Goal: Use online tool/utility: Utilize a website feature to perform a specific function

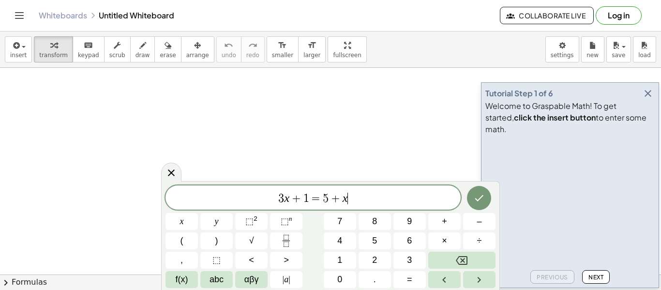
scroll to position [0, 0]
drag, startPoint x: 376, startPoint y: 185, endPoint x: 264, endPoint y: 206, distance: 113.5
click at [264, 206] on div "******** 3 x + 1 = 5 + x" at bounding box center [312, 197] width 295 height 24
click at [286, 242] on icon "Fraction" at bounding box center [286, 241] width 12 height 12
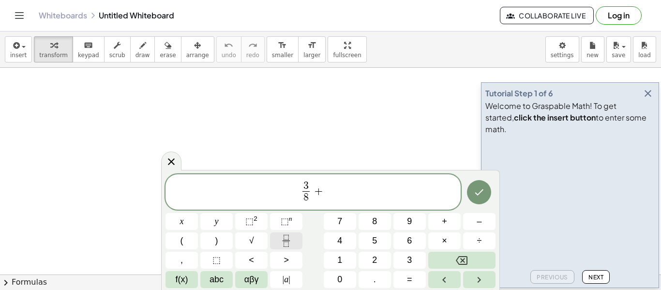
click at [284, 243] on icon "Fraction" at bounding box center [286, 241] width 12 height 12
click at [291, 239] on icon "Fraction" at bounding box center [286, 241] width 12 height 12
click at [452, 221] on button "+" at bounding box center [444, 221] width 32 height 17
click at [294, 241] on button "Fraction" at bounding box center [286, 240] width 32 height 17
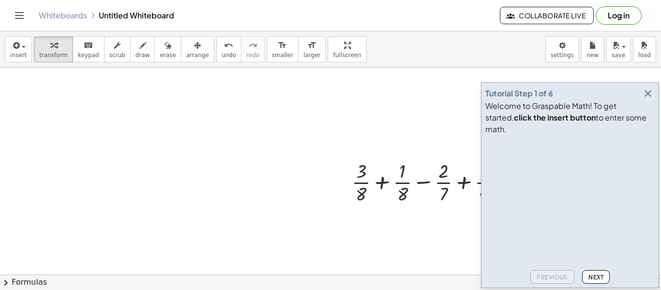
click at [642, 99] on icon "button" at bounding box center [648, 94] width 12 height 12
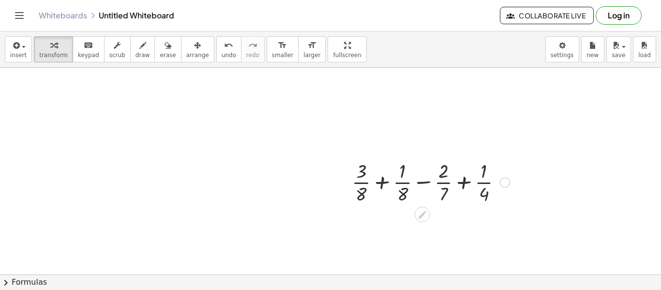
click at [384, 185] on div at bounding box center [430, 181] width 167 height 48
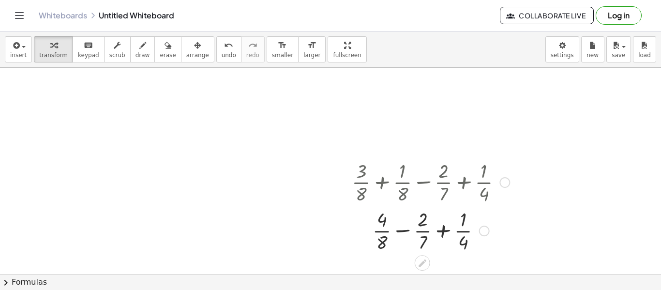
click at [398, 225] on div at bounding box center [430, 230] width 167 height 48
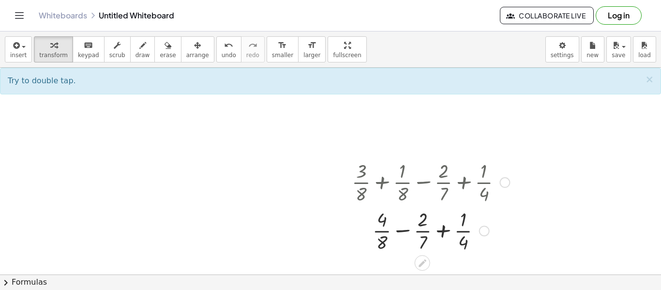
click at [439, 233] on div at bounding box center [430, 230] width 167 height 48
click at [409, 232] on div at bounding box center [430, 230] width 167 height 48
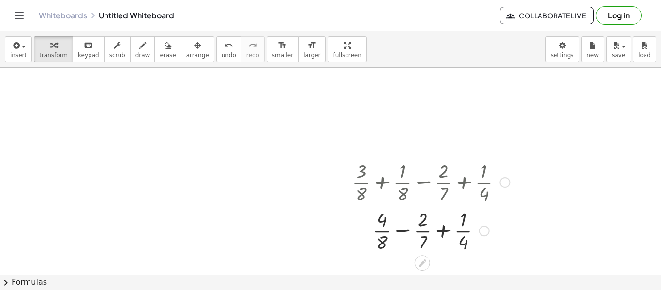
click at [409, 232] on div at bounding box center [430, 230] width 167 height 48
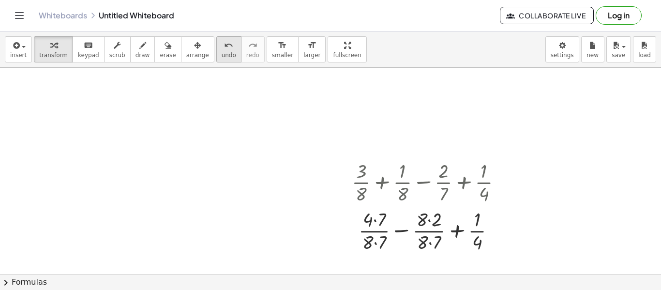
click at [221, 52] on span "undo" at bounding box center [228, 55] width 15 height 7
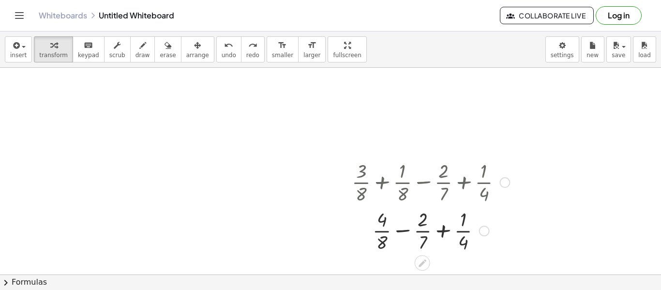
click at [445, 230] on div at bounding box center [431, 230] width 140 height 48
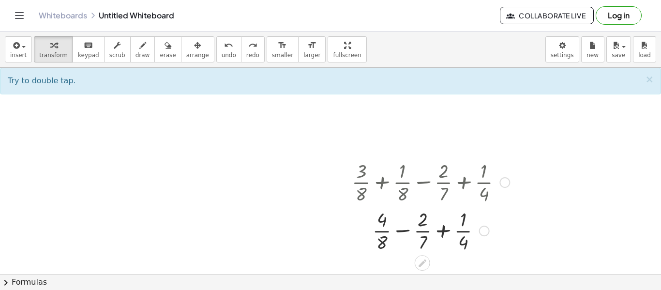
click at [436, 230] on div at bounding box center [431, 230] width 140 height 48
click at [442, 230] on div at bounding box center [431, 230] width 140 height 48
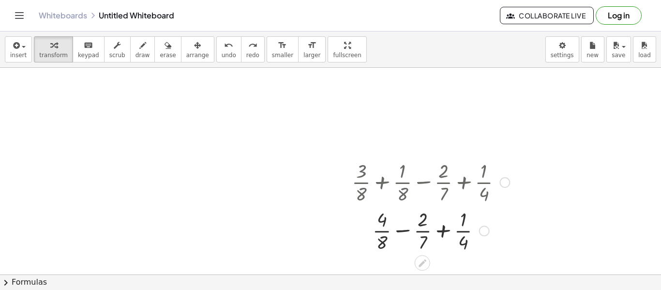
click at [442, 230] on div at bounding box center [431, 230] width 140 height 48
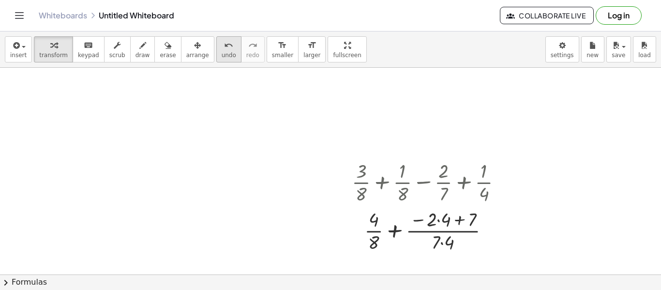
click at [221, 58] on span "undo" at bounding box center [228, 55] width 15 height 7
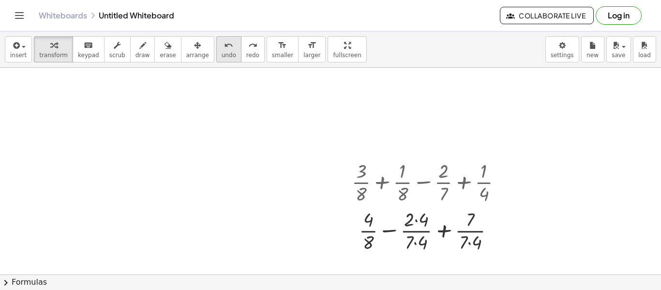
click at [221, 44] on div "undo" at bounding box center [228, 45] width 15 height 12
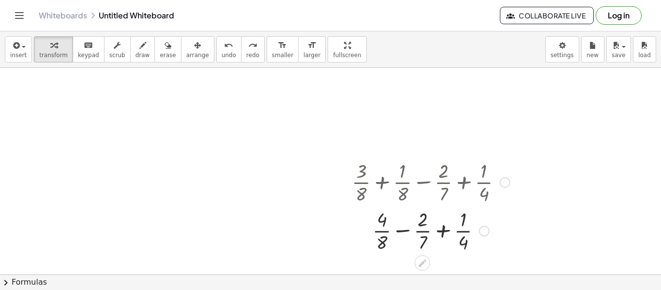
click at [444, 233] on div at bounding box center [430, 230] width 141 height 48
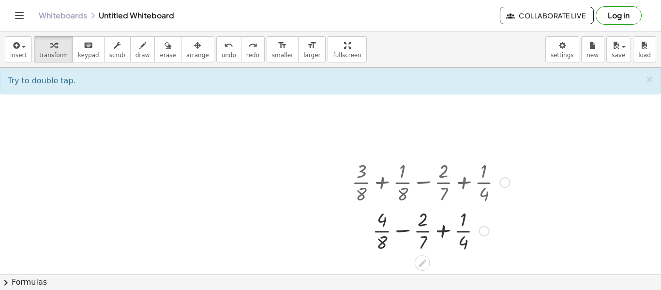
click at [444, 233] on div at bounding box center [430, 230] width 141 height 48
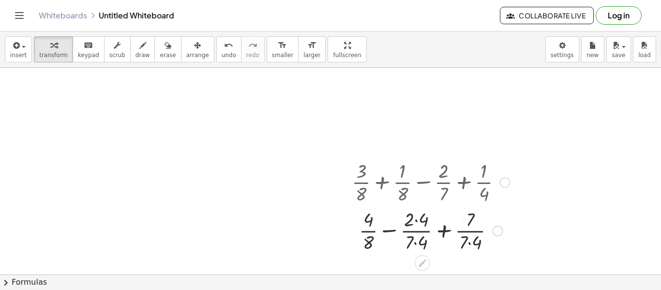
click at [444, 233] on div at bounding box center [430, 230] width 167 height 48
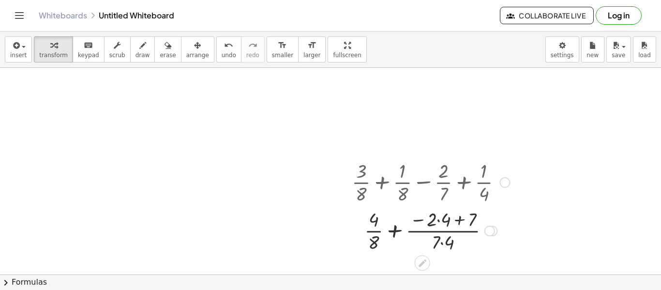
click at [393, 229] on div at bounding box center [430, 230] width 167 height 48
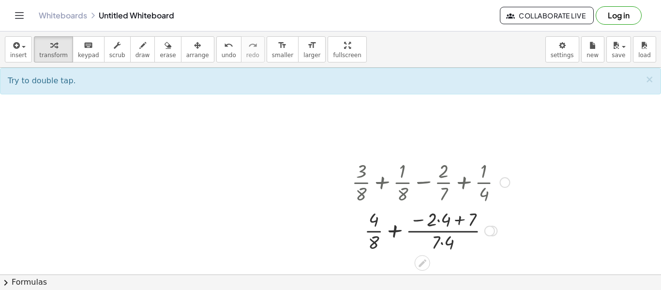
click at [453, 219] on div at bounding box center [430, 230] width 167 height 48
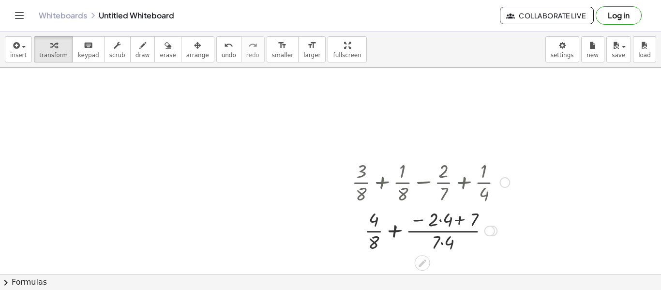
click at [457, 220] on div at bounding box center [430, 230] width 167 height 48
click at [460, 221] on div at bounding box center [430, 230] width 167 height 48
click at [448, 234] on div at bounding box center [430, 230] width 167 height 48
click at [398, 233] on div at bounding box center [430, 230] width 167 height 48
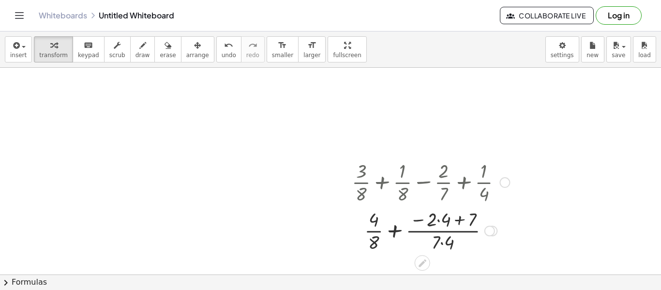
click at [398, 233] on div at bounding box center [430, 230] width 167 height 48
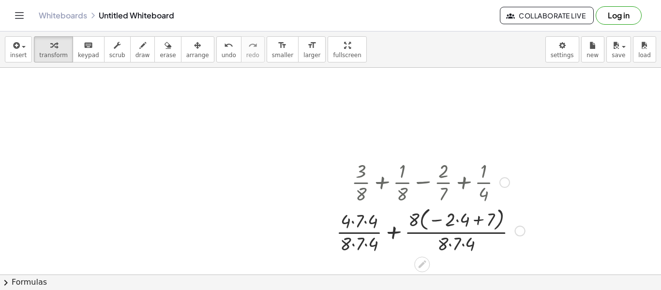
click at [390, 231] on div at bounding box center [430, 229] width 198 height 51
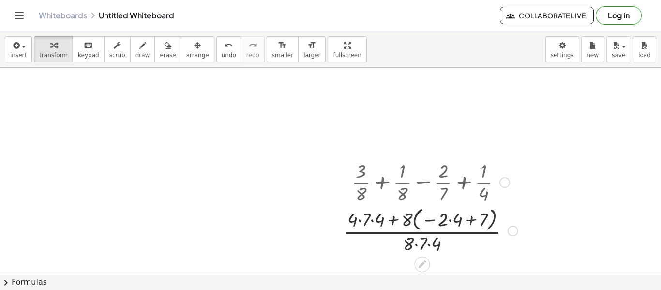
click at [390, 231] on div at bounding box center [430, 229] width 184 height 51
click at [393, 218] on div at bounding box center [430, 229] width 184 height 51
click at [420, 242] on div at bounding box center [430, 229] width 184 height 51
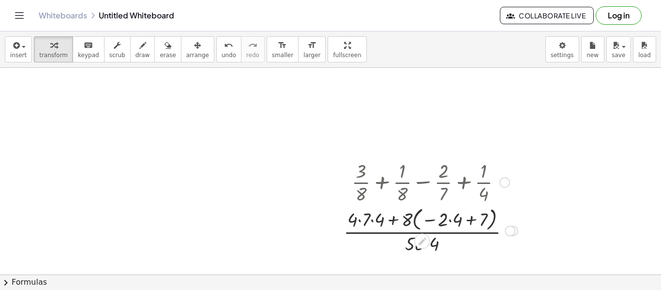
click at [401, 239] on div at bounding box center [430, 229] width 184 height 51
click at [221, 53] on span "undo" at bounding box center [228, 55] width 15 height 7
click at [414, 240] on div at bounding box center [430, 229] width 184 height 51
click at [424, 250] on div at bounding box center [430, 229] width 184 height 51
click at [431, 247] on div at bounding box center [430, 229] width 184 height 51
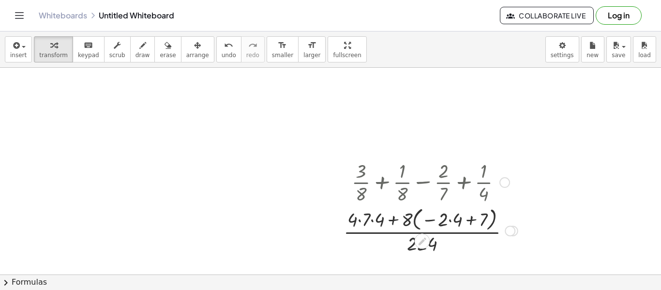
click at [414, 224] on div at bounding box center [430, 229] width 184 height 51
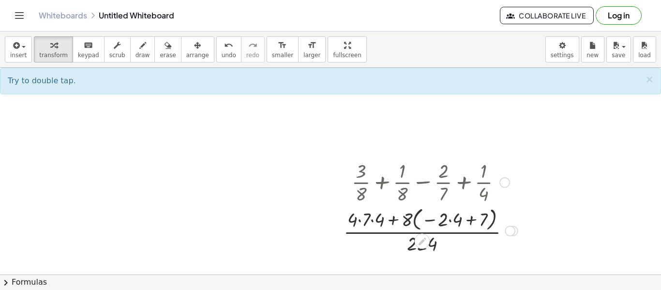
click at [359, 217] on div at bounding box center [430, 229] width 184 height 51
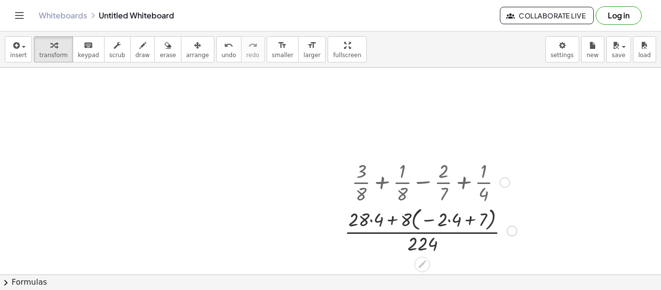
click at [372, 223] on div at bounding box center [430, 229] width 182 height 51
click at [384, 220] on div at bounding box center [430, 229] width 169 height 51
click at [446, 223] on div at bounding box center [430, 229] width 169 height 51
click at [452, 225] on div at bounding box center [430, 230] width 167 height 50
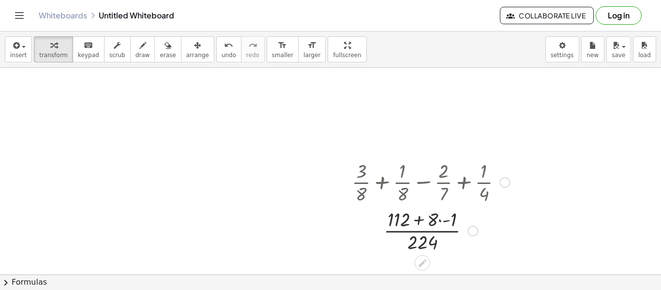
click at [425, 225] on div at bounding box center [430, 230] width 167 height 48
click at [444, 221] on div at bounding box center [430, 230] width 167 height 48
click at [425, 221] on div at bounding box center [430, 230] width 167 height 48
click at [427, 223] on div at bounding box center [430, 230] width 167 height 48
click at [427, 231] on div at bounding box center [430, 230] width 167 height 48
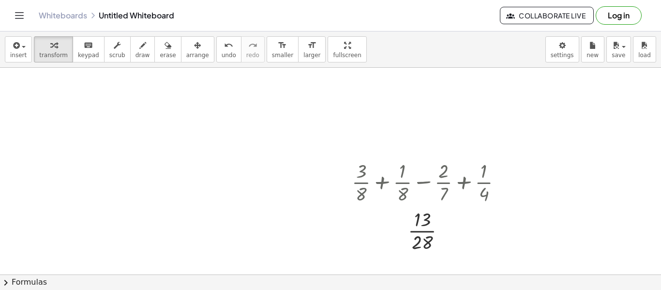
scroll to position [19, 0]
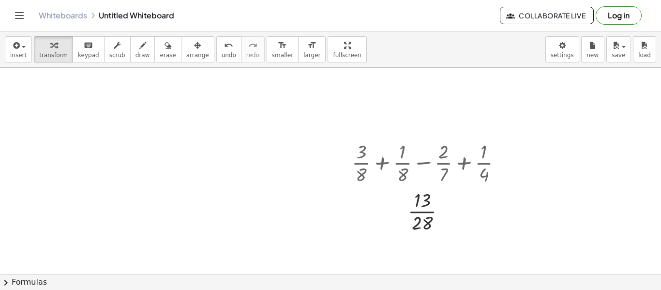
click at [164, 208] on div at bounding box center [330, 286] width 661 height 476
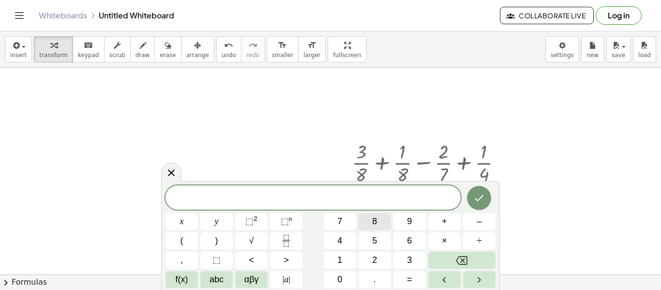
click at [379, 227] on button "8" at bounding box center [374, 221] width 32 height 17
click at [291, 246] on icon "Fraction" at bounding box center [286, 241] width 12 height 12
click at [285, 235] on icon "Fraction" at bounding box center [286, 241] width 12 height 12
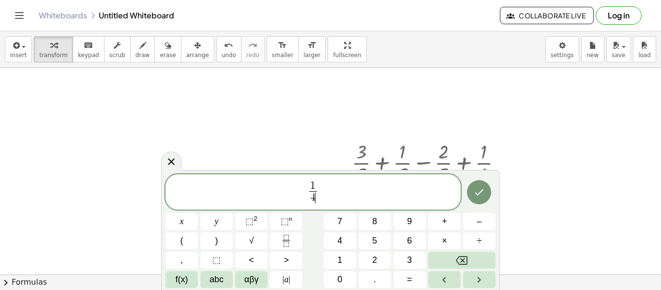
click at [308, 192] on span "1 4 ​ ​" at bounding box center [313, 193] width 12 height 24
click at [328, 194] on span "8 1 4 ​ ​" at bounding box center [312, 193] width 295 height 26
click at [293, 247] on button "Fraction" at bounding box center [286, 240] width 32 height 17
click at [325, 191] on span "4 ​" at bounding box center [328, 197] width 7 height 13
click at [326, 190] on span "3" at bounding box center [328, 185] width 5 height 11
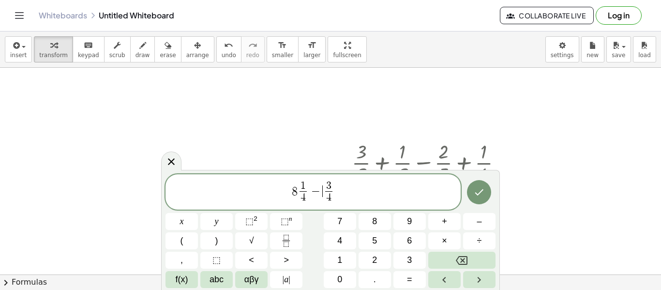
click at [321, 189] on span "−" at bounding box center [316, 191] width 14 height 12
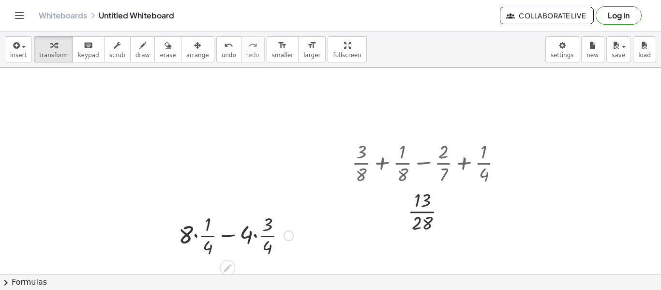
click at [228, 237] on div at bounding box center [236, 234] width 125 height 48
click at [199, 234] on div at bounding box center [236, 234] width 125 height 48
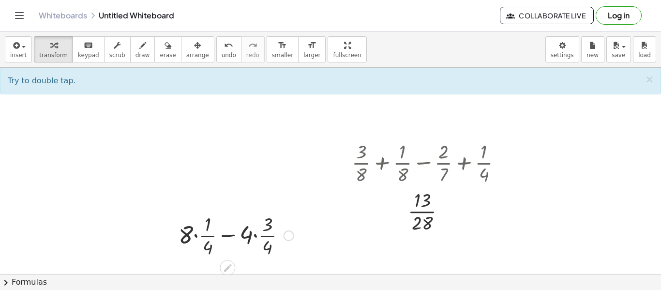
click at [196, 237] on div at bounding box center [236, 234] width 125 height 48
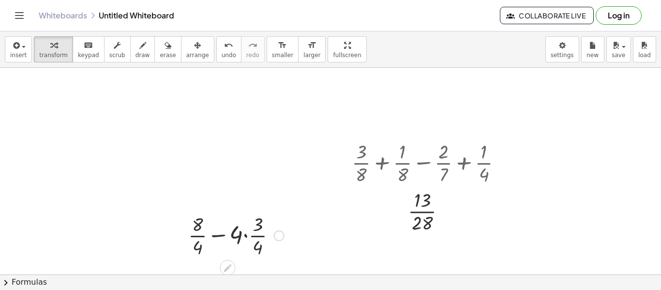
click at [199, 236] on div at bounding box center [235, 234] width 105 height 48
click at [244, 239] on div at bounding box center [236, 234] width 100 height 48
click at [248, 237] on div at bounding box center [236, 234] width 95 height 48
click at [245, 228] on div at bounding box center [236, 234] width 95 height 48
click at [244, 233] on div at bounding box center [235, 234] width 87 height 48
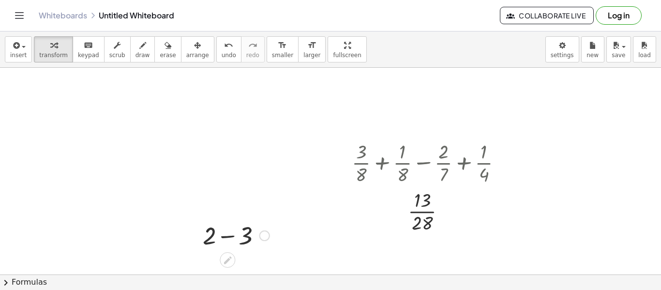
click at [233, 238] on div at bounding box center [236, 234] width 76 height 33
click at [224, 44] on icon "undo" at bounding box center [228, 46] width 9 height 12
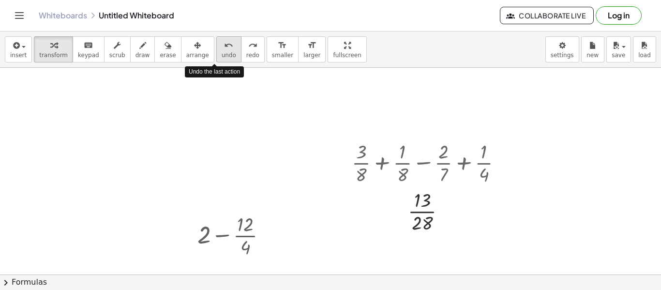
click at [224, 44] on icon "undo" at bounding box center [228, 46] width 9 height 12
click at [221, 45] on div "undo" at bounding box center [228, 45] width 15 height 12
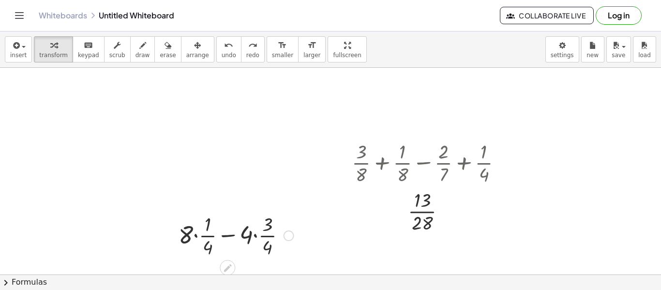
click at [236, 234] on div at bounding box center [236, 234] width 125 height 48
click at [210, 235] on div at bounding box center [236, 234] width 125 height 48
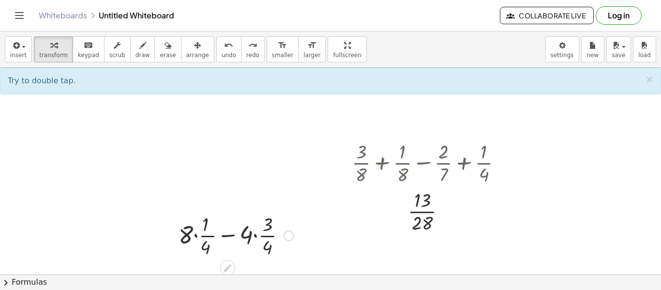
click at [209, 235] on div at bounding box center [236, 234] width 125 height 48
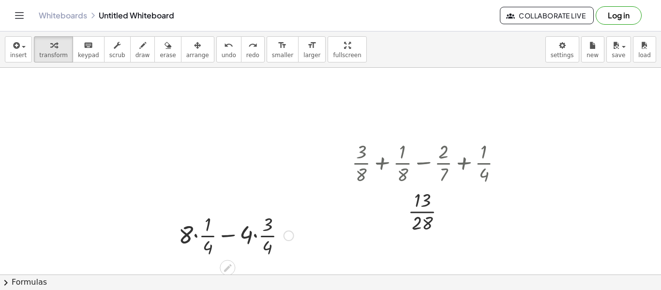
click at [209, 235] on div at bounding box center [236, 234] width 125 height 48
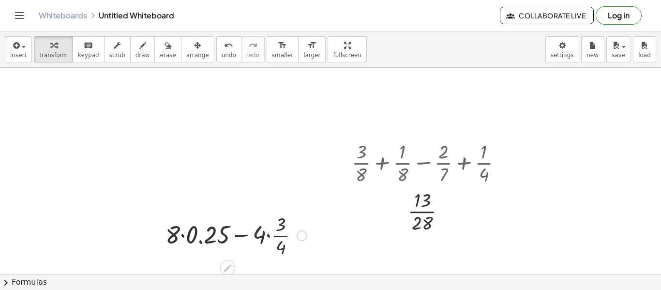
click at [278, 235] on div at bounding box center [236, 234] width 151 height 48
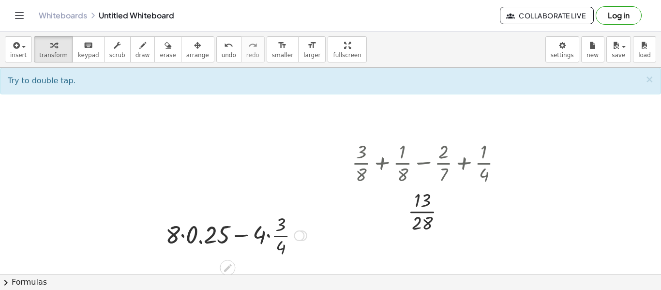
click at [276, 235] on div at bounding box center [236, 234] width 151 height 48
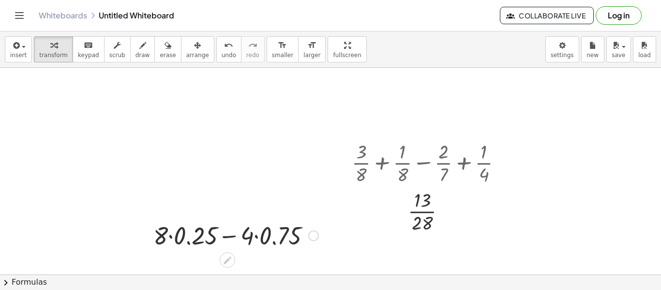
click at [261, 237] on div at bounding box center [235, 234] width 175 height 33
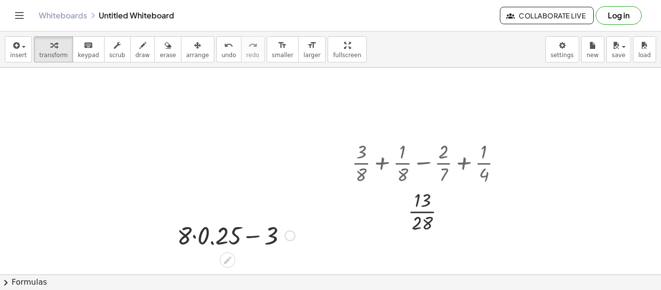
click at [218, 240] on div at bounding box center [235, 234] width 127 height 33
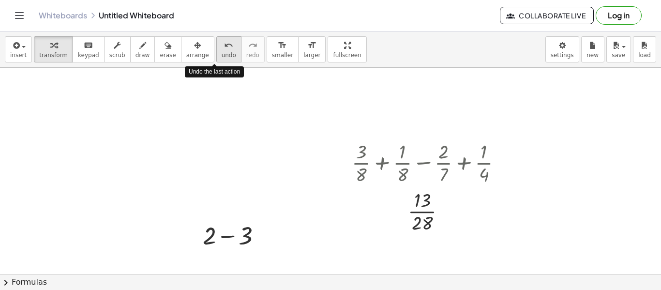
click at [221, 52] on span "undo" at bounding box center [228, 55] width 15 height 7
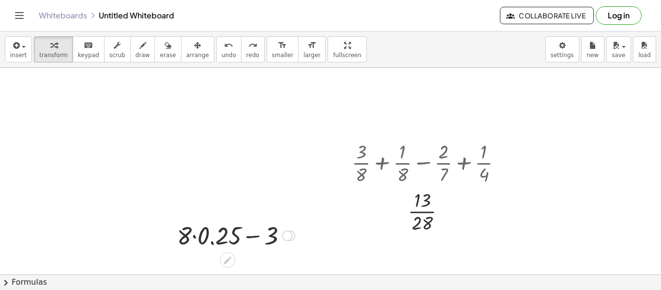
click at [214, 245] on div at bounding box center [235, 234] width 127 height 33
click at [233, 237] on div at bounding box center [236, 234] width 76 height 33
click at [114, 126] on div at bounding box center [330, 286] width 661 height 476
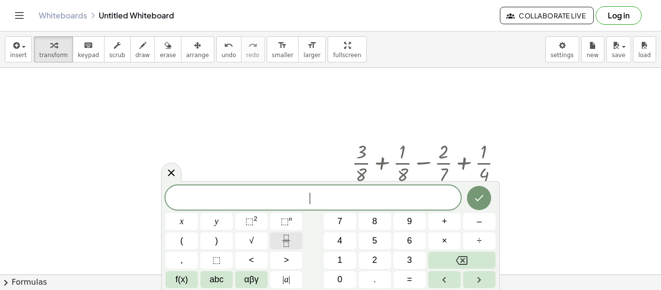
click at [289, 244] on icon "Fraction" at bounding box center [286, 241] width 12 height 12
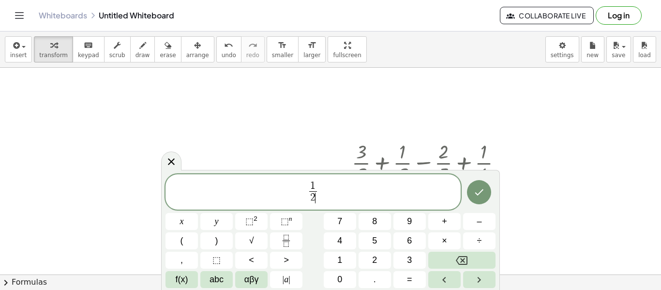
click at [308, 191] on span "1 2 ​ ​" at bounding box center [313, 193] width 12 height 24
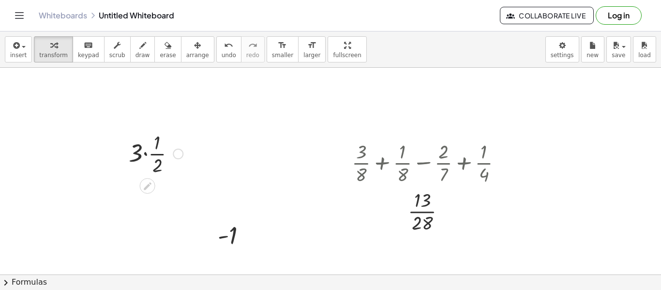
click at [149, 158] on div at bounding box center [156, 153] width 64 height 48
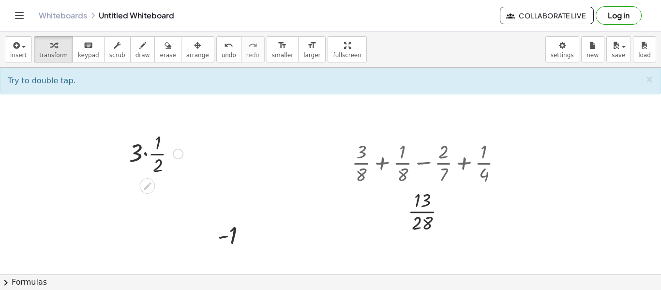
click at [159, 156] on div at bounding box center [156, 153] width 64 height 48
click at [157, 155] on div at bounding box center [156, 153] width 64 height 48
click at [158, 156] on div at bounding box center [156, 153] width 64 height 48
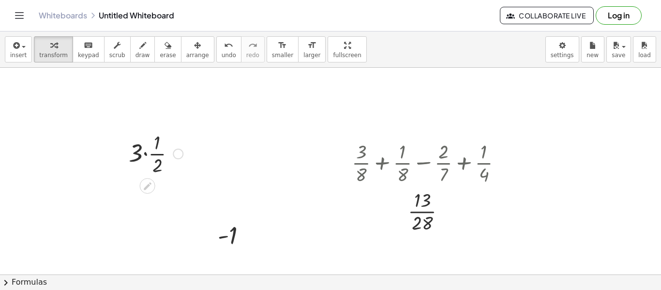
click at [158, 156] on div at bounding box center [156, 153] width 64 height 48
click at [140, 155] on div at bounding box center [155, 153] width 77 height 48
click at [141, 189] on div at bounding box center [155, 193] width 77 height 33
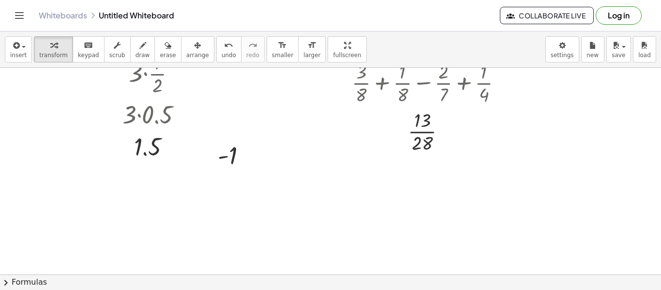
scroll to position [114, 0]
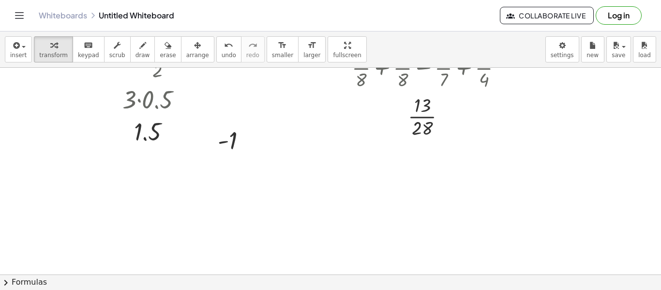
click at [285, 206] on div at bounding box center [330, 192] width 661 height 476
click at [272, 191] on div at bounding box center [330, 192] width 661 height 476
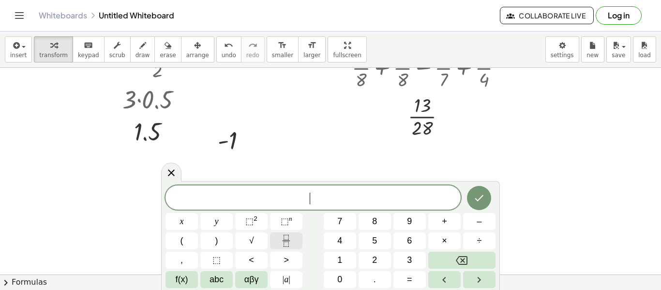
click at [287, 238] on icon "Fraction" at bounding box center [286, 241] width 12 height 12
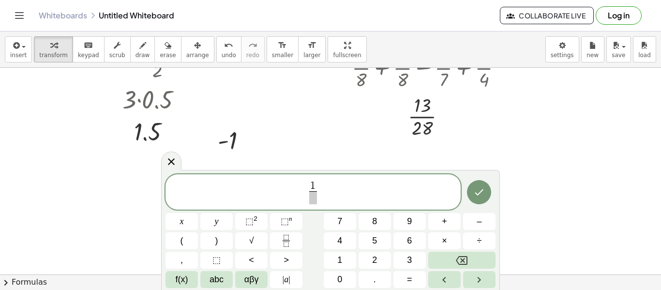
click at [312, 197] on span at bounding box center [312, 197] width 7 height 13
click at [300, 189] on span "​ 1 2 ​" at bounding box center [312, 193] width 295 height 26
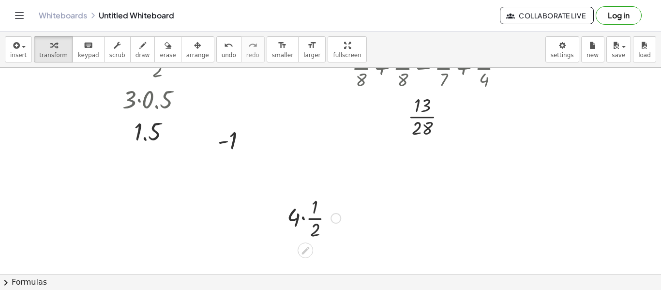
click at [315, 217] on div at bounding box center [313, 217] width 63 height 48
click at [299, 222] on div at bounding box center [314, 217] width 76 height 33
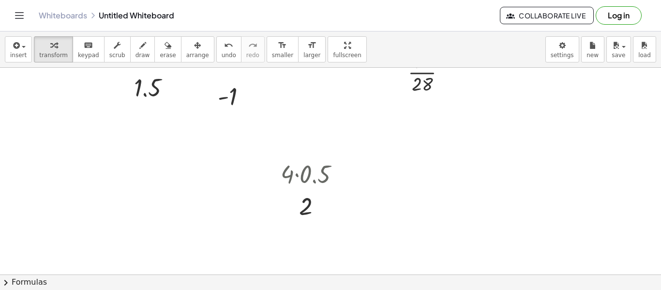
scroll to position [160, 0]
click at [453, 219] on div at bounding box center [330, 146] width 661 height 476
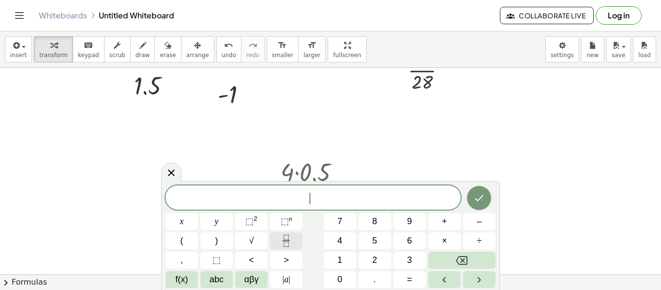
click at [296, 242] on button "Fraction" at bounding box center [286, 240] width 32 height 17
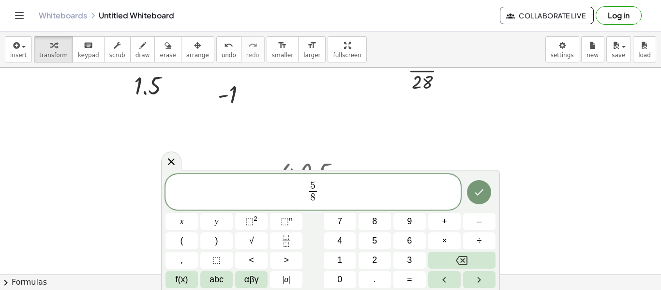
click at [289, 191] on span "​ 5 8 ​" at bounding box center [312, 193] width 295 height 26
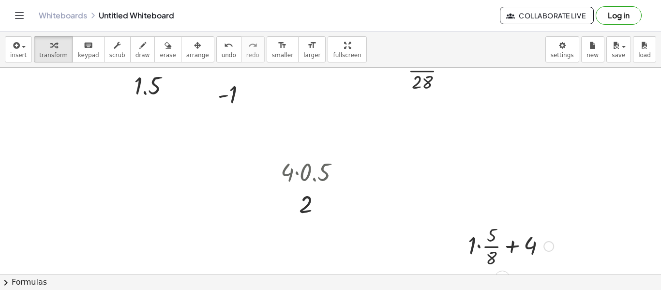
click at [480, 249] on div at bounding box center [510, 245] width 95 height 48
click at [483, 248] on div at bounding box center [510, 245] width 81 height 48
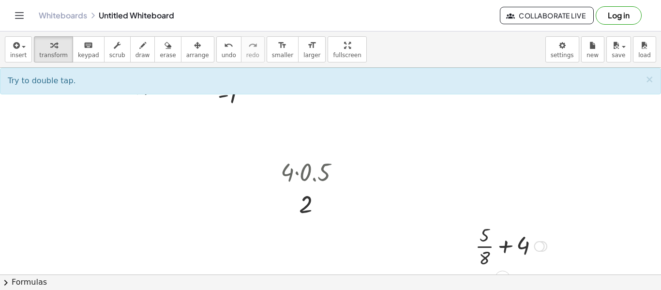
click at [509, 248] on div at bounding box center [510, 245] width 81 height 48
click at [505, 248] on div at bounding box center [510, 245] width 81 height 48
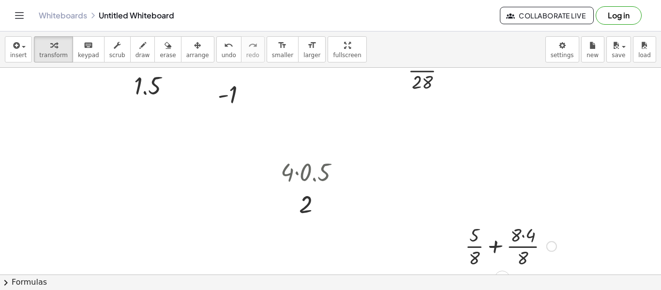
click at [499, 247] on div at bounding box center [510, 245] width 101 height 48
click at [499, 247] on div at bounding box center [510, 245] width 87 height 48
click at [497, 244] on div at bounding box center [510, 245] width 87 height 48
click at [490, 224] on div at bounding box center [510, 245] width 87 height 48
click at [513, 238] on div at bounding box center [510, 245] width 87 height 48
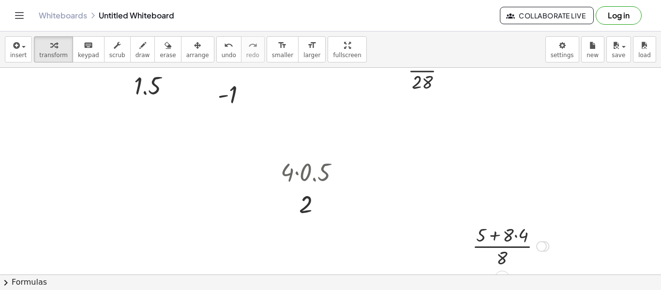
click at [517, 239] on div at bounding box center [510, 245] width 87 height 48
click at [503, 239] on div at bounding box center [510, 245] width 81 height 48
click at [505, 247] on div at bounding box center [510, 245] width 53 height 48
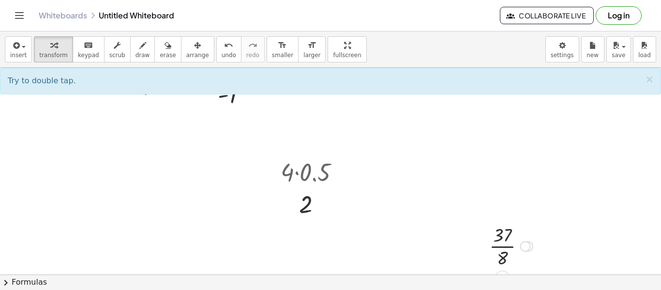
click at [495, 250] on div at bounding box center [510, 245] width 53 height 48
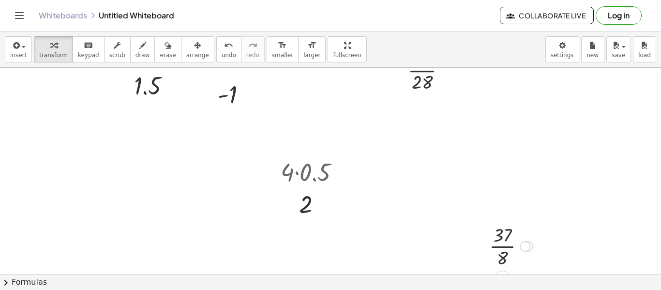
click at [495, 250] on div at bounding box center [510, 245] width 53 height 48
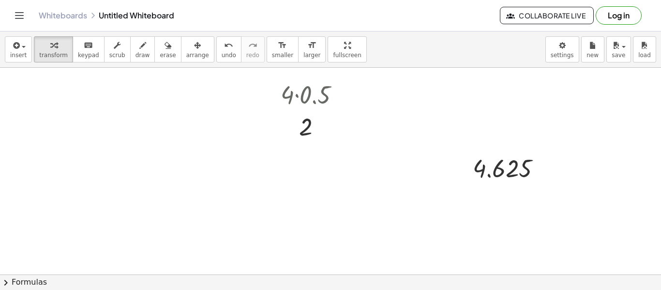
scroll to position [249, 0]
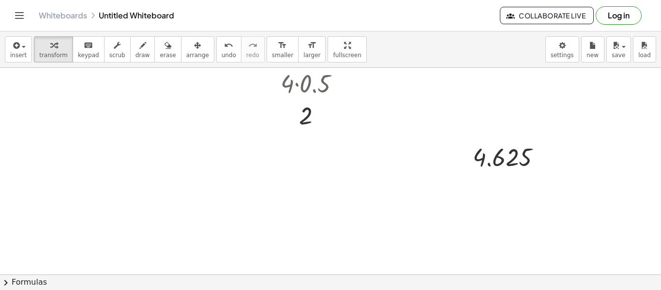
click at [135, 191] on div at bounding box center [330, 57] width 661 height 476
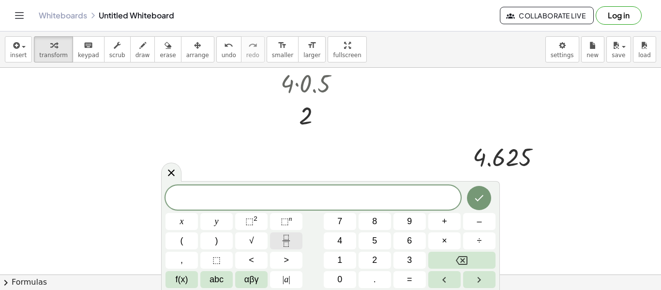
click at [283, 246] on icon "Fraction" at bounding box center [285, 243] width 5 height 5
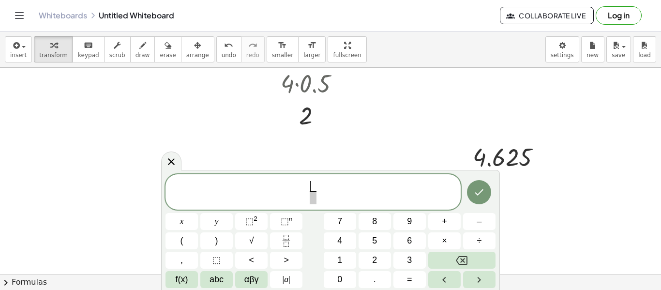
click at [308, 192] on span "​ ​" at bounding box center [313, 193] width 11 height 24
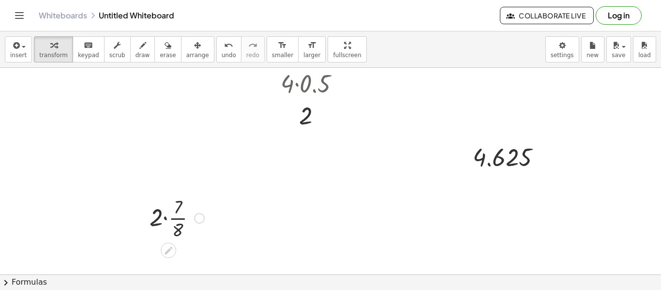
click at [167, 224] on div at bounding box center [177, 217] width 64 height 48
click at [171, 209] on div at bounding box center [176, 217] width 57 height 48
click at [172, 220] on div at bounding box center [176, 217] width 51 height 48
click at [172, 223] on div at bounding box center [177, 217] width 44 height 48
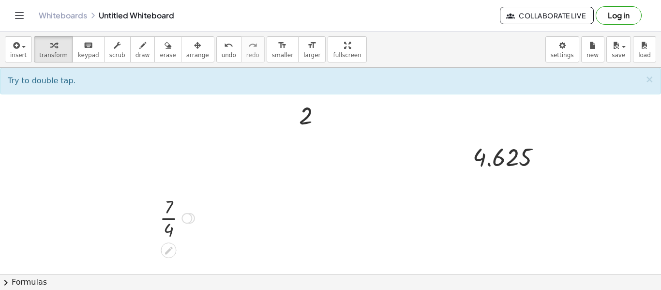
click at [170, 221] on div at bounding box center [177, 217] width 44 height 48
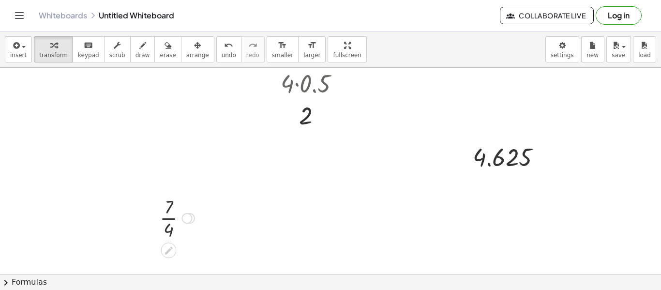
click at [170, 221] on div at bounding box center [177, 217] width 44 height 48
click at [268, 235] on div at bounding box center [330, 57] width 661 height 476
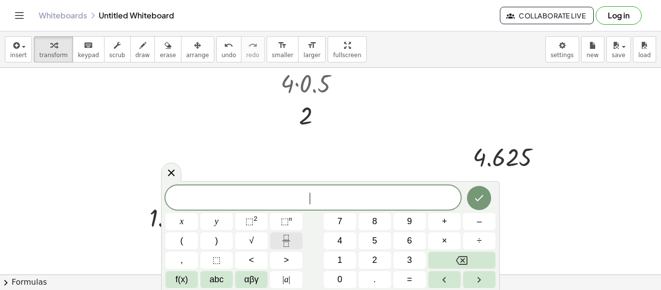
click at [291, 241] on icon "Fraction" at bounding box center [286, 241] width 12 height 12
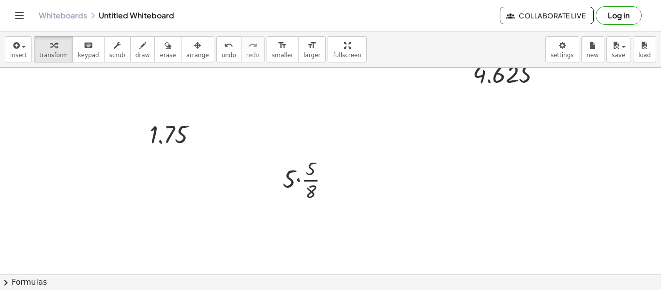
scroll to position [359, 0]
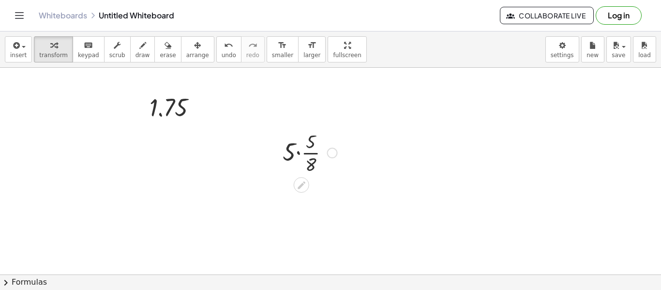
click at [294, 152] on div at bounding box center [310, 152] width 64 height 48
click at [298, 154] on div at bounding box center [310, 152] width 64 height 48
click at [298, 154] on div at bounding box center [309, 152] width 58 height 48
click at [304, 194] on div at bounding box center [310, 200] width 64 height 48
click at [302, 203] on div at bounding box center [310, 200] width 68 height 48
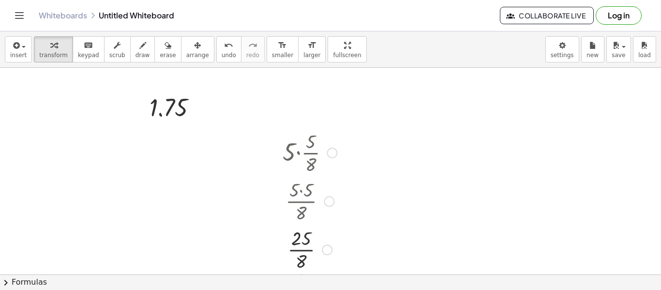
click at [303, 250] on div at bounding box center [310, 248] width 64 height 48
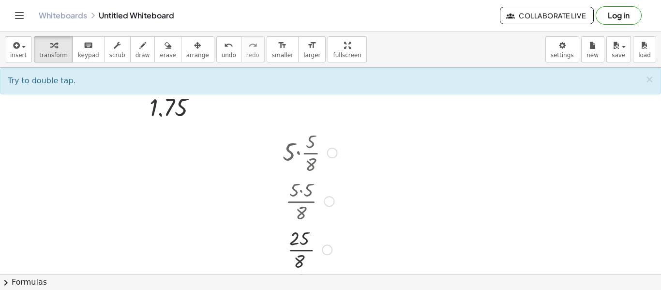
click at [304, 251] on div at bounding box center [310, 248] width 64 height 48
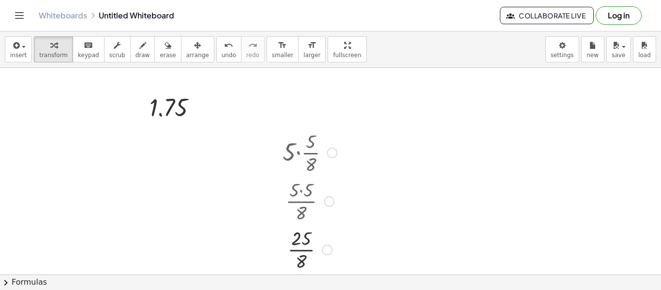
click at [304, 251] on div at bounding box center [310, 248] width 64 height 48
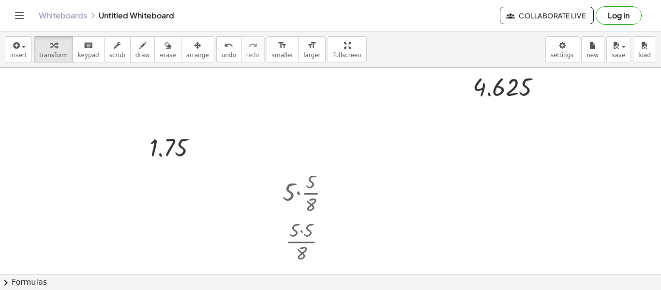
scroll to position [312, 0]
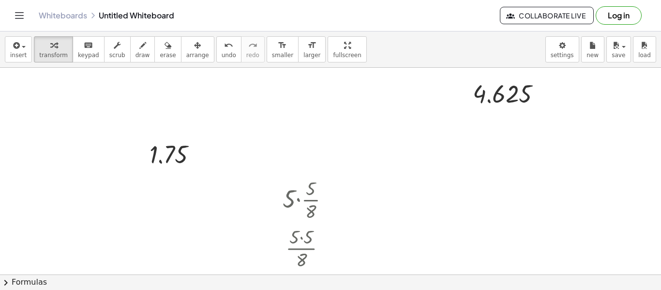
click at [450, 215] on div at bounding box center [330, 65] width 661 height 619
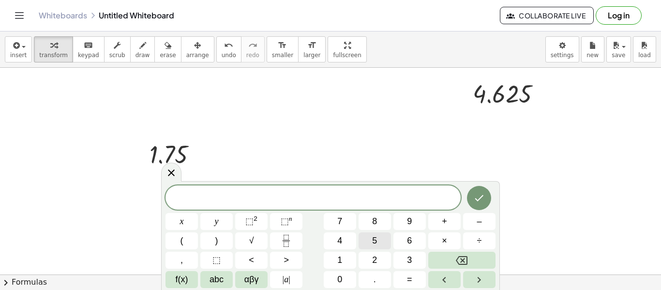
scroll to position [1, 0]
click at [291, 242] on icon "Fraction" at bounding box center [286, 241] width 12 height 12
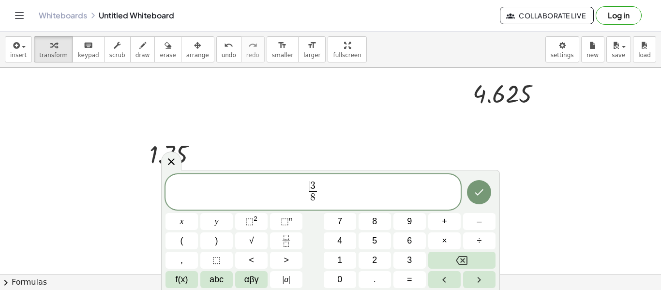
click at [309, 185] on span "​ 3" at bounding box center [312, 186] width 7 height 11
click at [310, 187] on span "3" at bounding box center [312, 185] width 5 height 11
click at [310, 191] on span "3" at bounding box center [312, 185] width 5 height 11
click at [312, 192] on span "8" at bounding box center [312, 197] width 5 height 11
click at [309, 192] on span "​ 8" at bounding box center [312, 197] width 7 height 13
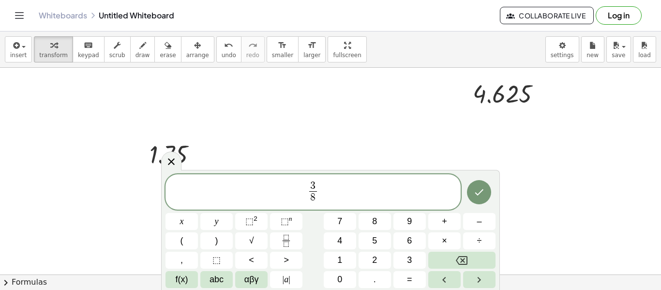
click at [309, 192] on span "​ 8" at bounding box center [312, 197] width 7 height 13
click at [309, 191] on span "3" at bounding box center [312, 186] width 7 height 11
click at [308, 192] on span "​ 3 8 ​" at bounding box center [313, 193] width 12 height 24
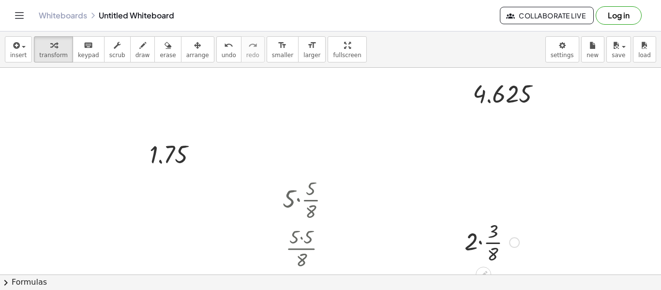
click at [479, 243] on div at bounding box center [491, 241] width 64 height 48
click at [484, 224] on div at bounding box center [491, 241] width 59 height 48
click at [485, 242] on div at bounding box center [491, 241] width 45 height 48
click at [482, 245] on div at bounding box center [491, 241] width 45 height 48
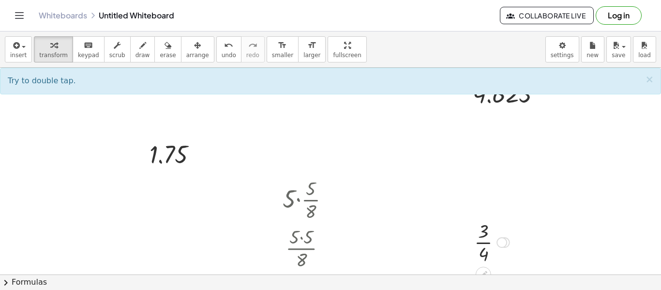
click at [485, 240] on div at bounding box center [491, 241] width 45 height 48
click at [484, 242] on div at bounding box center [491, 241] width 45 height 48
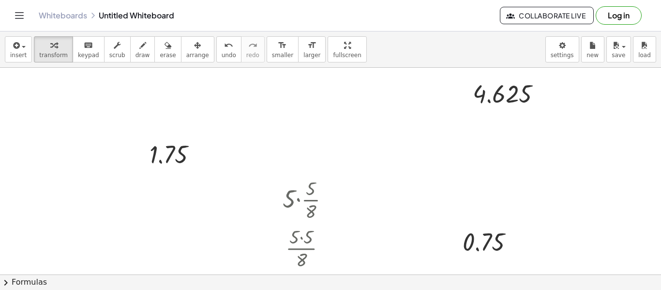
click at [412, 141] on div at bounding box center [330, 65] width 661 height 619
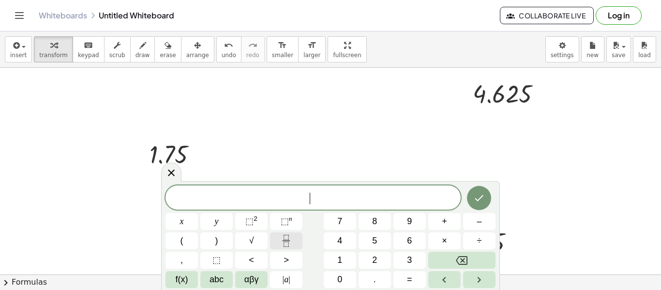
click at [279, 234] on button "Fraction" at bounding box center [286, 240] width 32 height 17
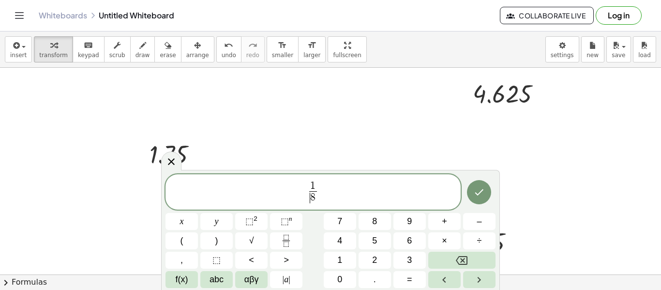
click at [310, 192] on span "8" at bounding box center [312, 197] width 5 height 11
click at [311, 192] on span "8" at bounding box center [312, 197] width 5 height 11
click at [307, 188] on span "​ 1 8 ​" at bounding box center [312, 193] width 295 height 26
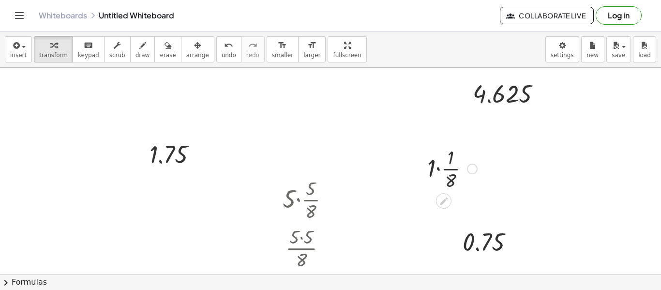
click at [435, 171] on div at bounding box center [451, 168] width 59 height 48
click at [443, 175] on div at bounding box center [451, 168] width 45 height 48
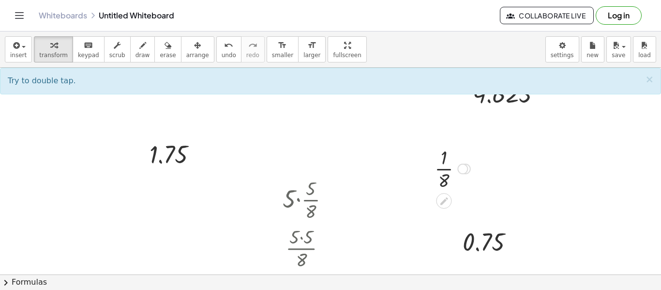
click at [443, 173] on div at bounding box center [451, 168] width 45 height 48
click at [443, 170] on div at bounding box center [451, 168] width 45 height 48
click at [444, 170] on div at bounding box center [451, 168] width 45 height 48
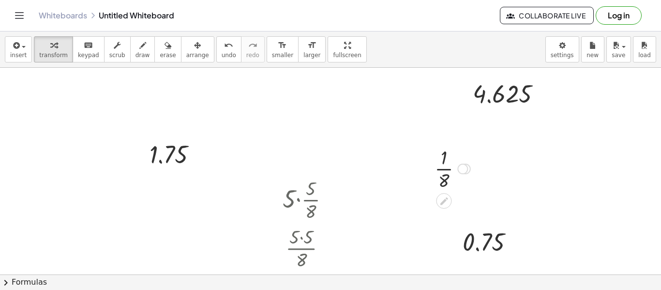
click at [444, 170] on div at bounding box center [451, 168] width 45 height 48
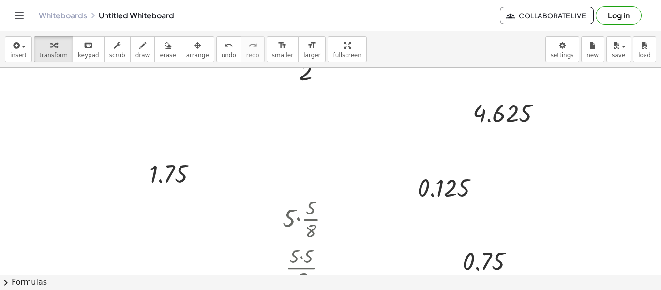
scroll to position [289, 0]
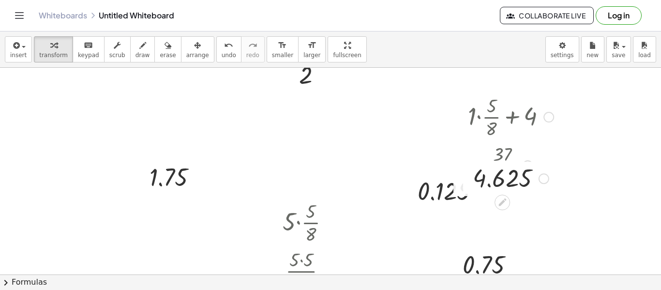
drag, startPoint x: 542, startPoint y: 115, endPoint x: 543, endPoint y: 176, distance: 61.4
click at [502, 178] on div "4.625" at bounding box center [502, 178] width 0 height 0
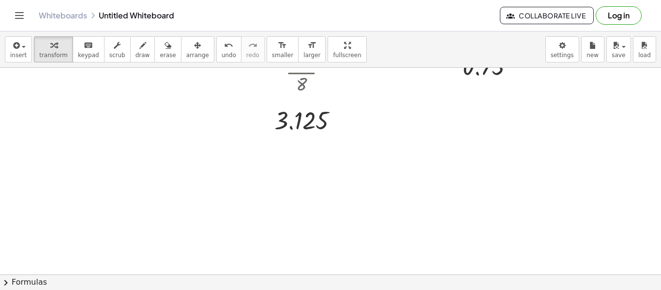
scroll to position [547, 0]
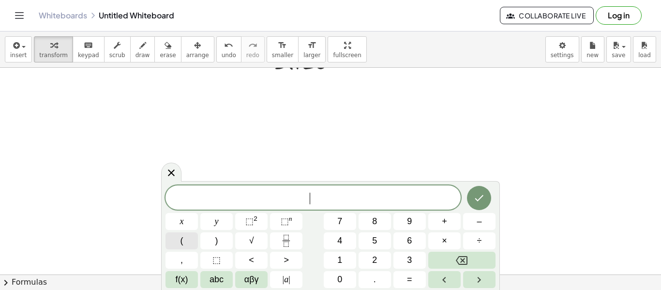
click at [187, 239] on button "(" at bounding box center [181, 240] width 32 height 17
click at [337, 278] on button "0" at bounding box center [339, 279] width 32 height 17
click at [370, 284] on button "." at bounding box center [374, 279] width 32 height 17
click at [341, 260] on span "1" at bounding box center [339, 259] width 5 height 13
click at [364, 241] on button "5" at bounding box center [374, 240] width 32 height 17
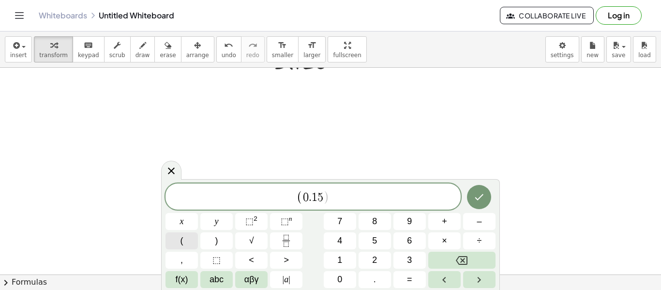
click at [196, 239] on button "(" at bounding box center [181, 240] width 32 height 17
click at [343, 192] on span "( 0 . 1 5 ) ​" at bounding box center [312, 197] width 295 height 16
click at [194, 245] on button "(" at bounding box center [181, 240] width 32 height 17
click at [338, 283] on span "0" at bounding box center [339, 279] width 5 height 13
click at [360, 289] on div "( 0 . 1 5 ) ( 0 ) x y ⬚ 2 ⬚ n 7 8 9 + – ( ) √ 4 5 6 × ÷ , ⬚ < > 1 2 3 f(x) abc …" at bounding box center [330, 234] width 338 height 111
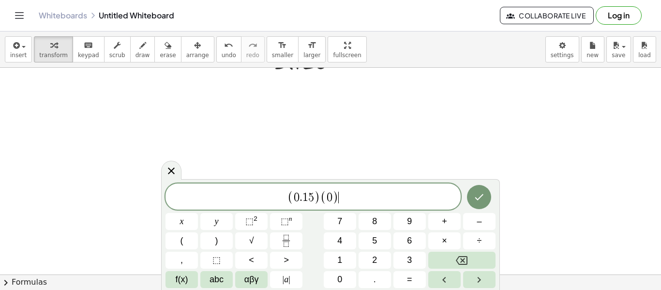
click at [357, 199] on span "( 0 . 1 5 ) ( 0 ) ​" at bounding box center [312, 197] width 295 height 16
click at [367, 273] on button "." at bounding box center [374, 279] width 32 height 17
click at [341, 274] on span "0" at bounding box center [339, 279] width 5 height 13
click at [400, 267] on button "3" at bounding box center [409, 259] width 32 height 17
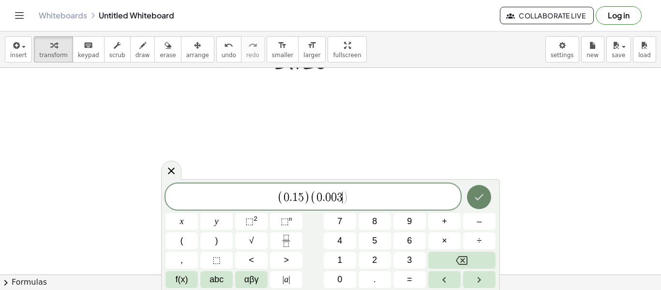
click at [478, 203] on button "Done" at bounding box center [479, 197] width 24 height 24
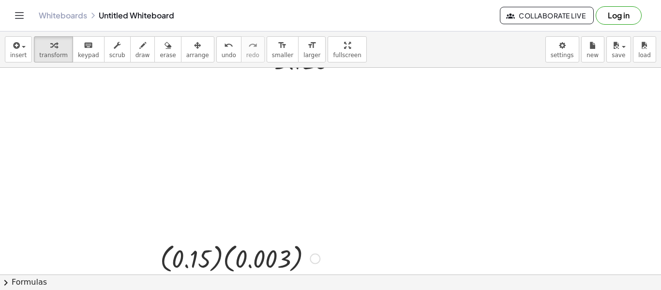
click at [234, 258] on div at bounding box center [239, 257] width 169 height 35
click at [229, 255] on div at bounding box center [240, 257] width 146 height 35
click at [229, 255] on div at bounding box center [239, 257] width 127 height 33
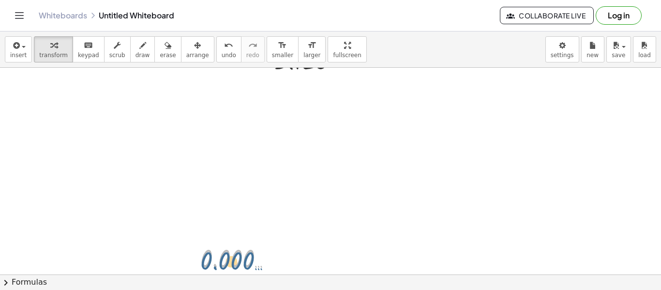
drag, startPoint x: 263, startPoint y: 260, endPoint x: 261, endPoint y: 275, distance: 15.2
click at [261, 275] on div "insert select one: Math Expression Function Text Youtube Video Graphing Geometr…" at bounding box center [330, 160] width 661 height 258
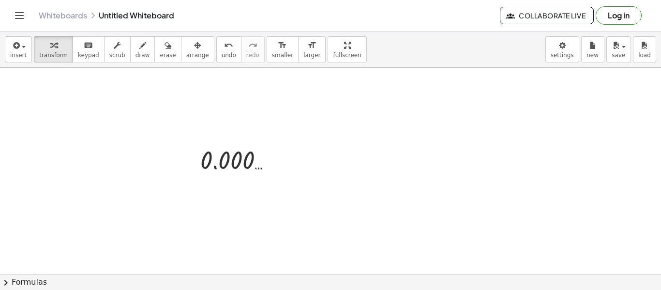
scroll to position [651, 0]
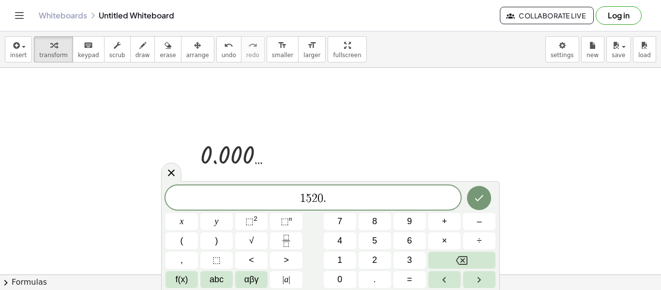
scroll to position [4, 0]
click at [433, 242] on button "×" at bounding box center [444, 240] width 32 height 17
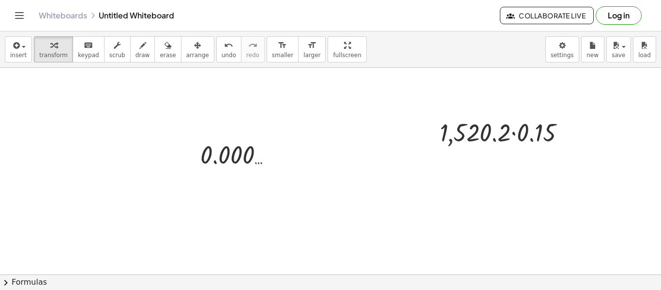
scroll to position [0, 0]
click at [512, 134] on div at bounding box center [506, 131] width 143 height 33
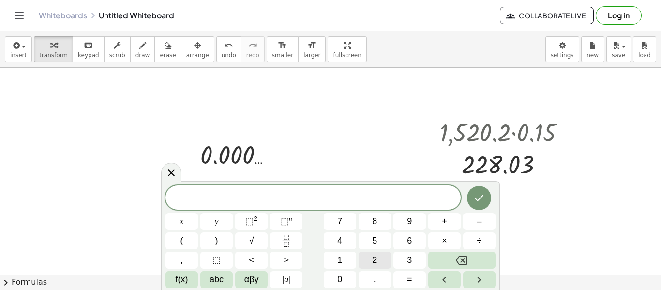
click at [367, 254] on button "2" at bounding box center [374, 259] width 32 height 17
click at [349, 245] on button "4" at bounding box center [339, 240] width 32 height 17
click at [439, 221] on button "+" at bounding box center [444, 221] width 32 height 17
click at [353, 261] on button "1" at bounding box center [339, 259] width 32 height 17
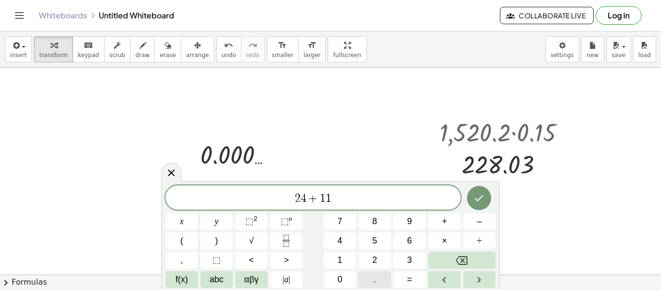
click at [376, 284] on button "." at bounding box center [374, 279] width 32 height 17
click at [371, 263] on button "2" at bounding box center [374, 259] width 32 height 17
click at [343, 279] on button "0" at bounding box center [339, 279] width 32 height 17
click at [292, 243] on button "Fraction" at bounding box center [286, 240] width 32 height 17
click at [480, 192] on icon "Done" at bounding box center [479, 198] width 12 height 12
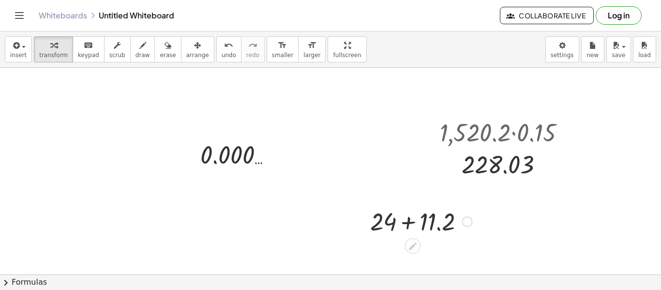
click at [407, 223] on div at bounding box center [421, 220] width 112 height 33
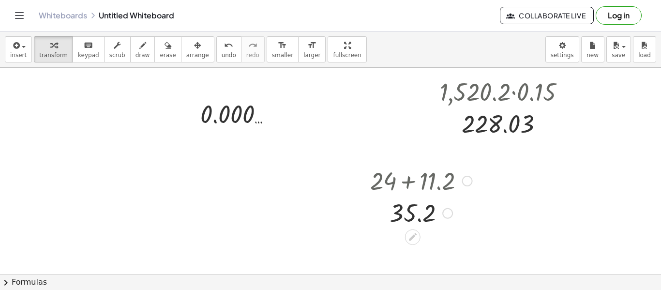
scroll to position [691, 0]
click at [443, 217] on div at bounding box center [447, 213] width 11 height 11
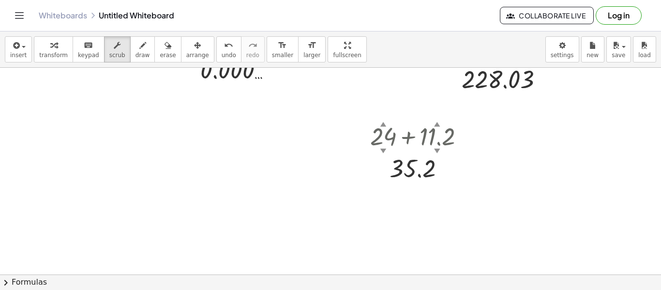
scroll to position [740, 0]
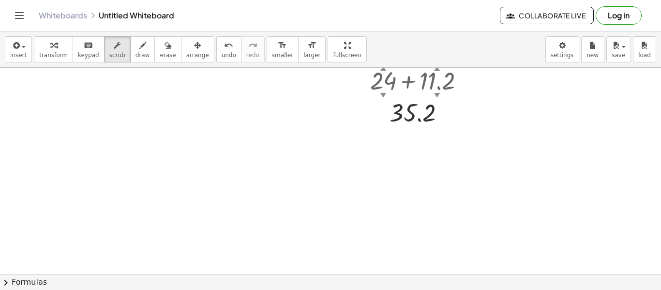
scroll to position [800, 0]
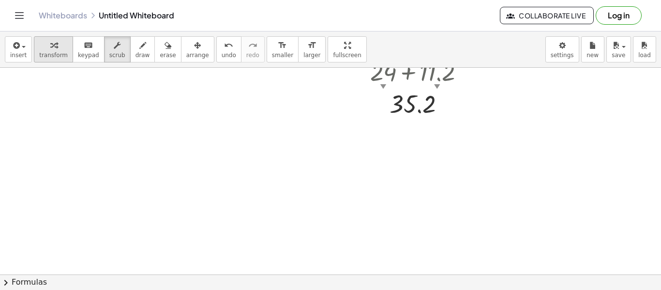
click at [43, 54] on span "transform" at bounding box center [53, 55] width 29 height 7
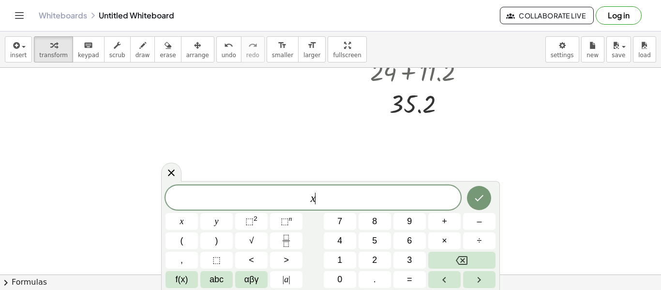
scroll to position [7, 0]
click at [294, 247] on button "Fraction" at bounding box center [286, 240] width 32 height 17
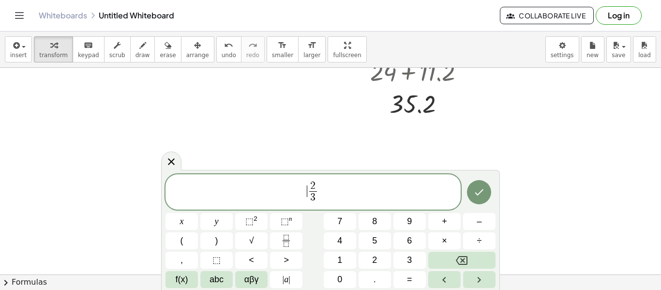
click at [303, 191] on span "​ 2 3 ​" at bounding box center [312, 193] width 295 height 26
click at [372, 259] on span "2" at bounding box center [374, 259] width 5 height 13
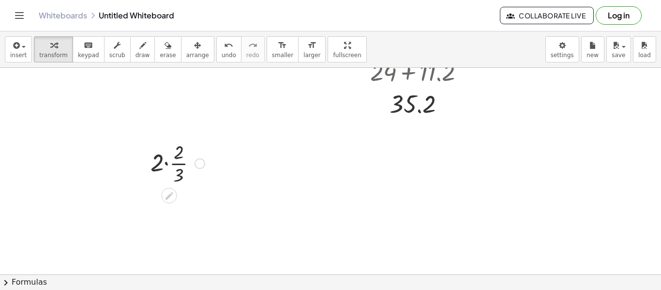
click at [167, 164] on div at bounding box center [178, 162] width 64 height 48
click at [170, 166] on div at bounding box center [177, 162] width 59 height 48
click at [170, 202] on div at bounding box center [178, 211] width 64 height 48
click at [171, 216] on div at bounding box center [178, 211] width 64 height 48
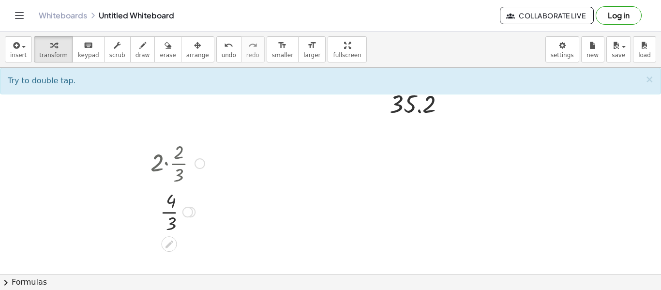
click at [170, 216] on div at bounding box center [178, 211] width 64 height 48
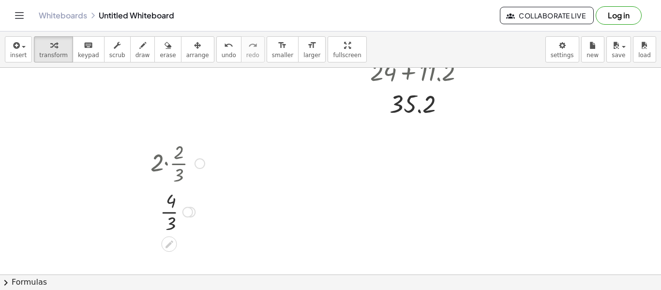
click at [170, 216] on div at bounding box center [178, 211] width 64 height 48
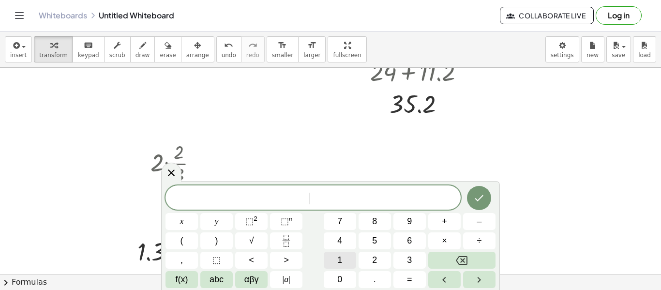
click at [349, 258] on button "1" at bounding box center [339, 259] width 32 height 17
click at [286, 244] on icon "Fraction" at bounding box center [286, 241] width 12 height 12
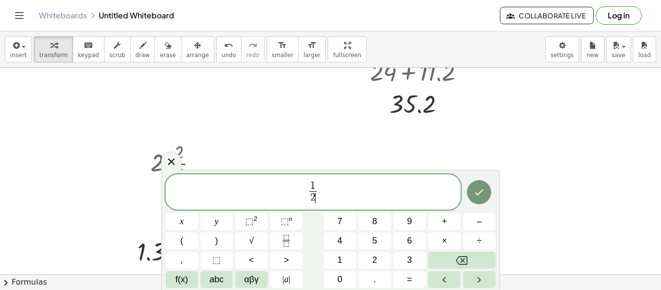
click at [307, 189] on span "1 2 ​ ​" at bounding box center [312, 193] width 295 height 26
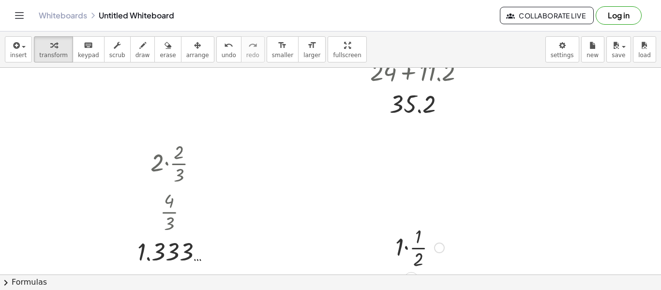
click at [403, 248] on div at bounding box center [419, 246] width 59 height 48
click at [407, 250] on div at bounding box center [419, 246] width 44 height 48
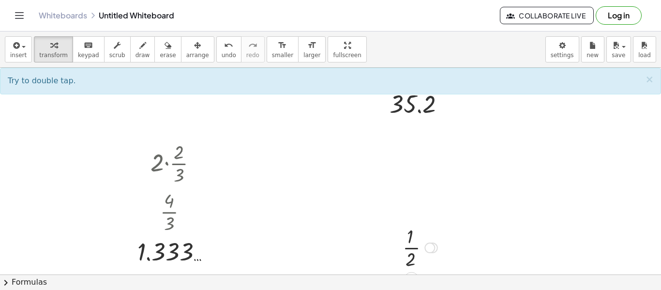
click at [411, 255] on div at bounding box center [419, 246] width 44 height 48
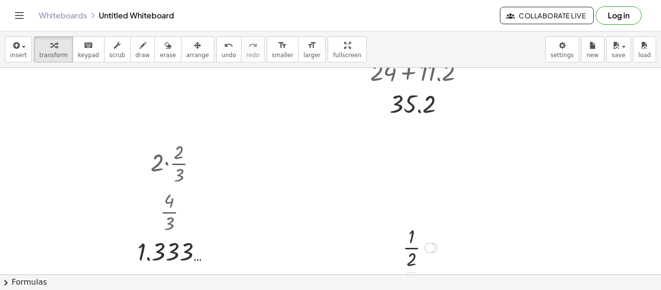
click at [411, 255] on div at bounding box center [419, 246] width 44 height 48
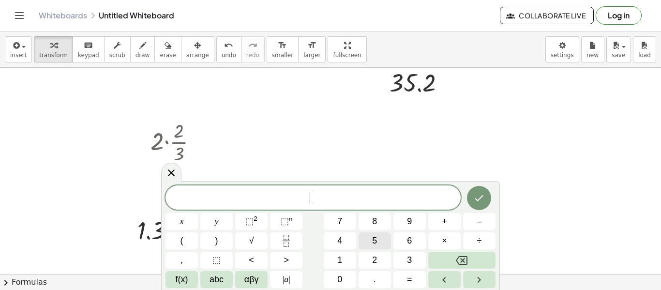
click at [382, 242] on button "5" at bounding box center [374, 240] width 32 height 17
click at [348, 277] on button "0" at bounding box center [339, 279] width 32 height 17
click at [284, 240] on rect "Fraction" at bounding box center [285, 240] width 7 height 0
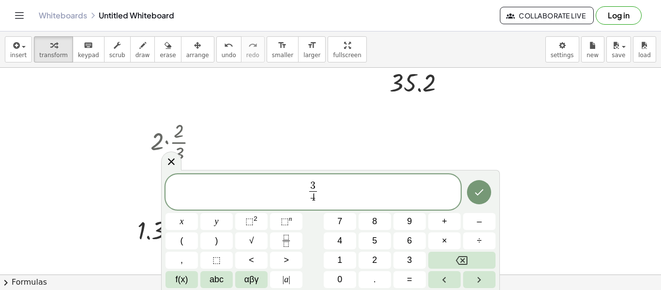
click at [307, 187] on span "3 ​ 4 ​" at bounding box center [312, 193] width 295 height 26
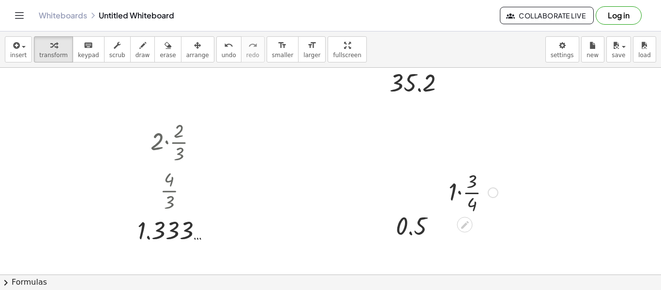
click at [474, 191] on div at bounding box center [472, 191] width 59 height 48
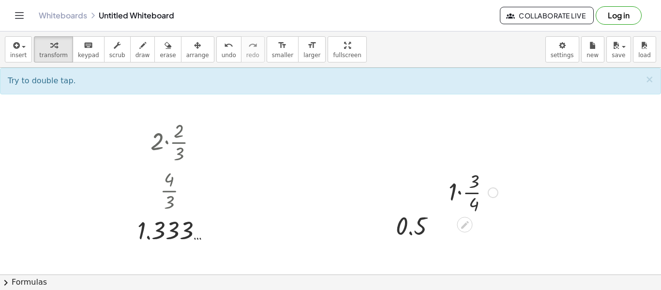
click at [461, 192] on div at bounding box center [472, 191] width 59 height 48
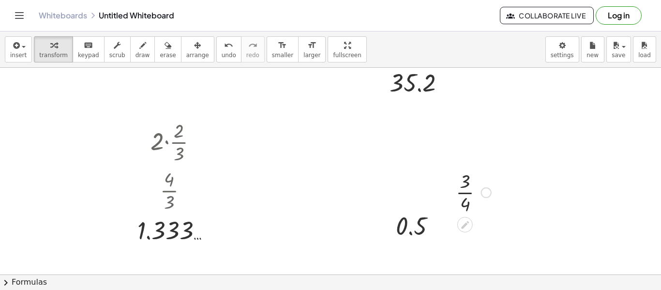
click at [468, 192] on div at bounding box center [473, 191] width 45 height 48
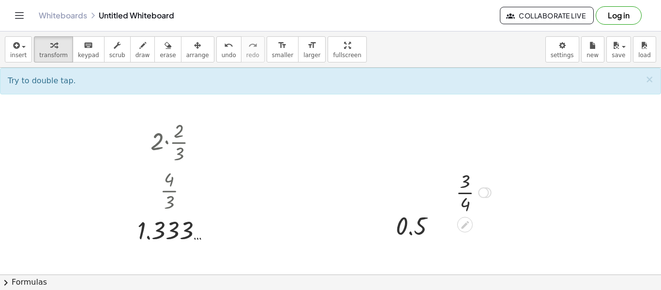
click at [466, 195] on div at bounding box center [473, 191] width 45 height 48
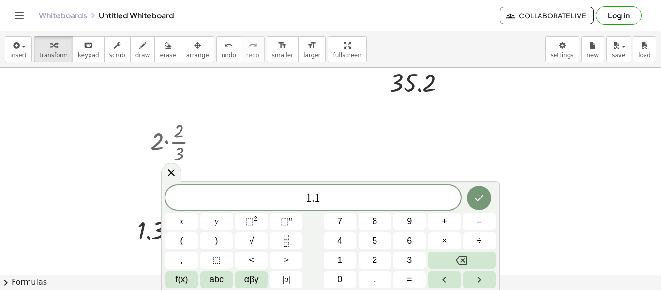
scroll to position [9, 0]
click at [298, 237] on button "Fraction" at bounding box center [286, 240] width 32 height 17
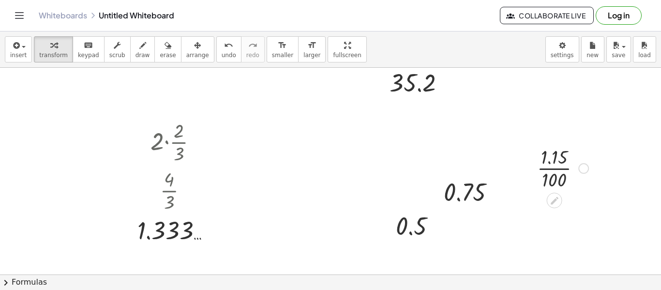
click at [558, 170] on div at bounding box center [562, 167] width 61 height 48
click at [582, 167] on div at bounding box center [583, 168] width 11 height 11
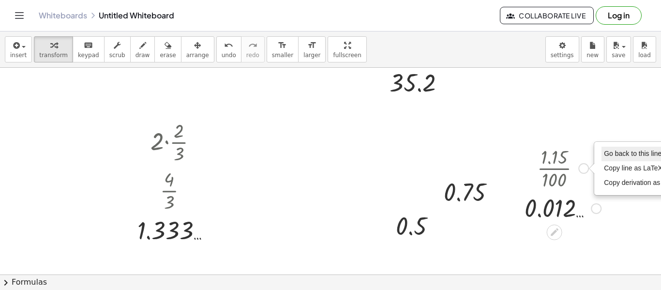
click at [607, 157] on span "Go back to this line" at bounding box center [632, 153] width 58 height 8
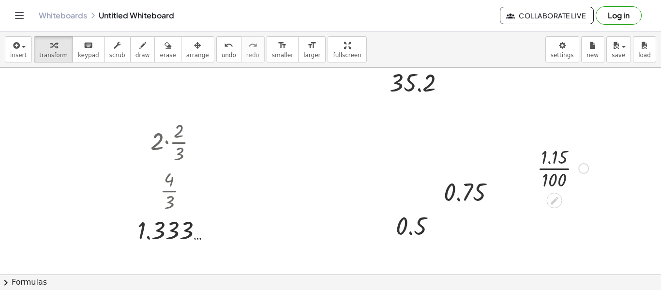
click at [584, 166] on div "Go back to this line Copy line as LaTeX Copy derivation as LaTeX" at bounding box center [583, 168] width 11 height 11
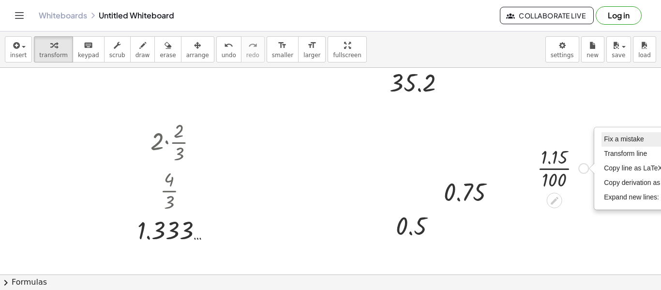
click at [612, 142] on span "Fix a mistake" at bounding box center [623, 139] width 40 height 8
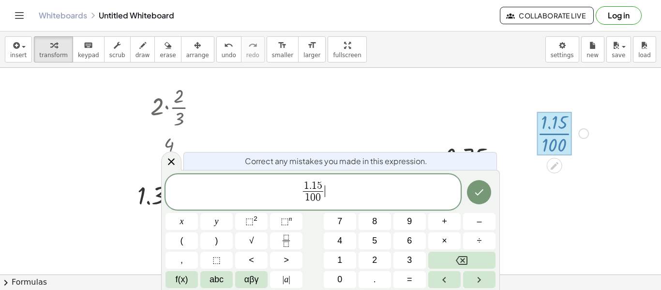
scroll to position [859, 0]
click at [317, 181] on span "5" at bounding box center [319, 185] width 5 height 11
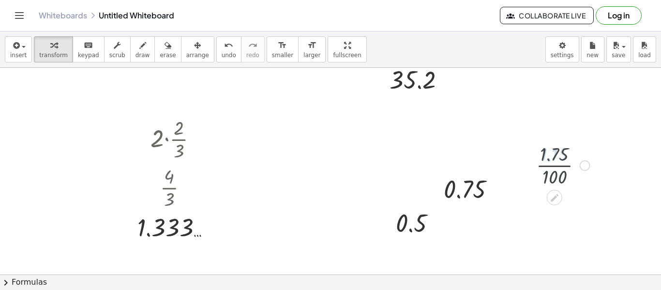
scroll to position [822, 0]
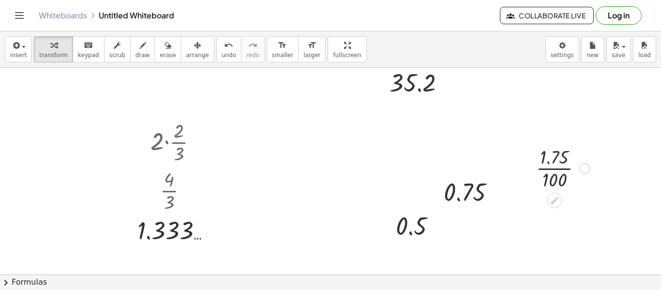
click at [556, 169] on div at bounding box center [562, 167] width 63 height 48
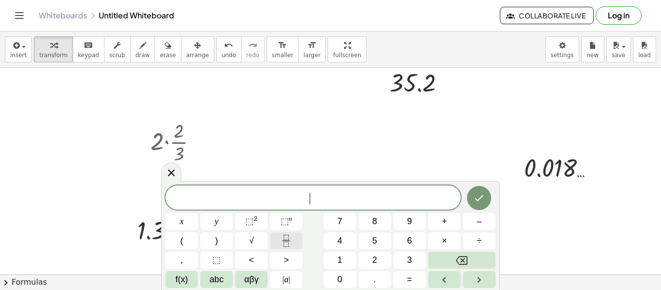
click at [290, 244] on icon "Fraction" at bounding box center [286, 241] width 12 height 12
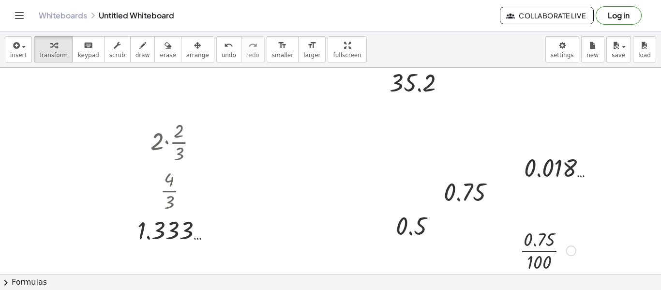
click at [543, 251] on div at bounding box center [547, 249] width 66 height 48
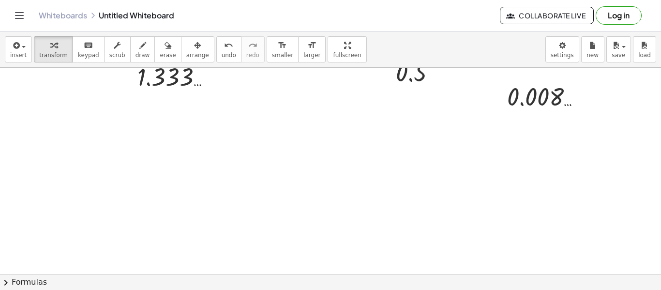
scroll to position [984, 0]
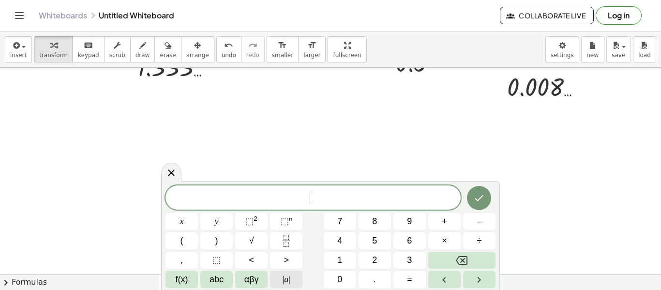
click at [287, 276] on span "| a |" at bounding box center [286, 279] width 8 height 13
click at [374, 259] on span "2" at bounding box center [374, 259] width 5 height 13
click at [476, 224] on span "–" at bounding box center [478, 221] width 5 height 13
click at [373, 240] on span "5" at bounding box center [374, 240] width 5 height 13
click at [191, 242] on button "(" at bounding box center [181, 240] width 32 height 17
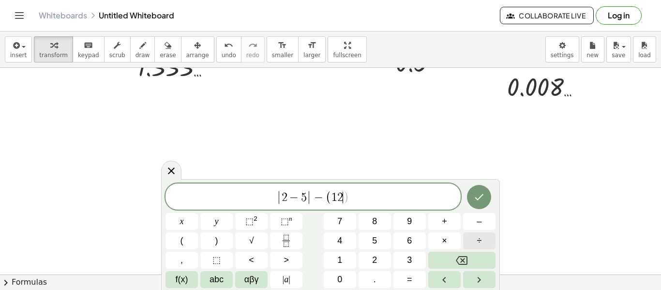
click at [480, 241] on span "÷" at bounding box center [479, 240] width 5 height 13
click at [247, 223] on span "⬚" at bounding box center [249, 221] width 8 height 10
click at [486, 191] on button "Done" at bounding box center [479, 195] width 24 height 24
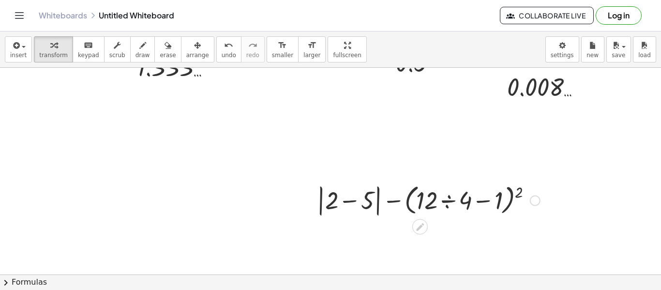
click at [345, 199] on div at bounding box center [428, 199] width 233 height 37
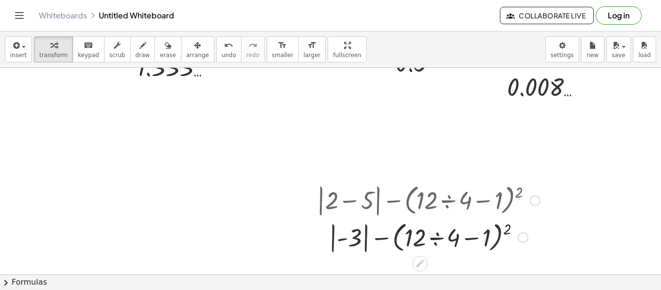
click at [356, 240] on div at bounding box center [428, 236] width 233 height 37
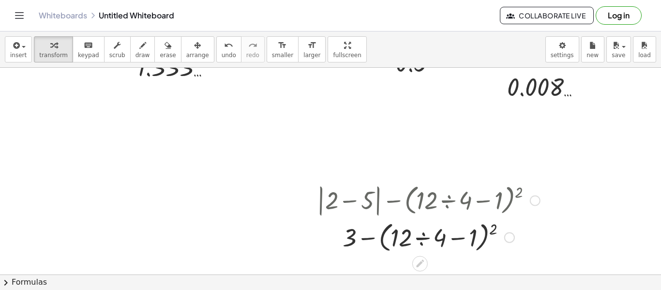
click at [364, 241] on div at bounding box center [428, 236] width 233 height 37
click at [406, 241] on div at bounding box center [428, 236] width 233 height 37
click at [419, 242] on div at bounding box center [428, 236] width 233 height 37
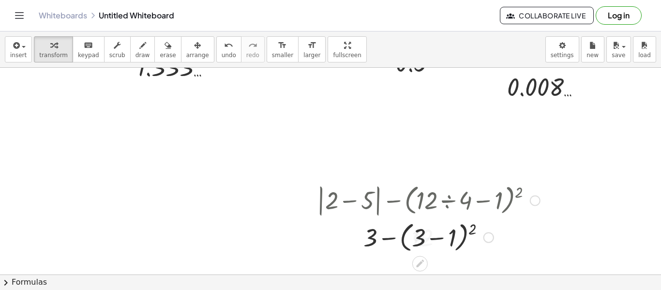
click at [434, 240] on div at bounding box center [428, 236] width 233 height 37
click at [434, 243] on div at bounding box center [428, 236] width 233 height 33
click at [421, 240] on div at bounding box center [428, 236] width 233 height 33
